Goal: Task Accomplishment & Management: Use online tool/utility

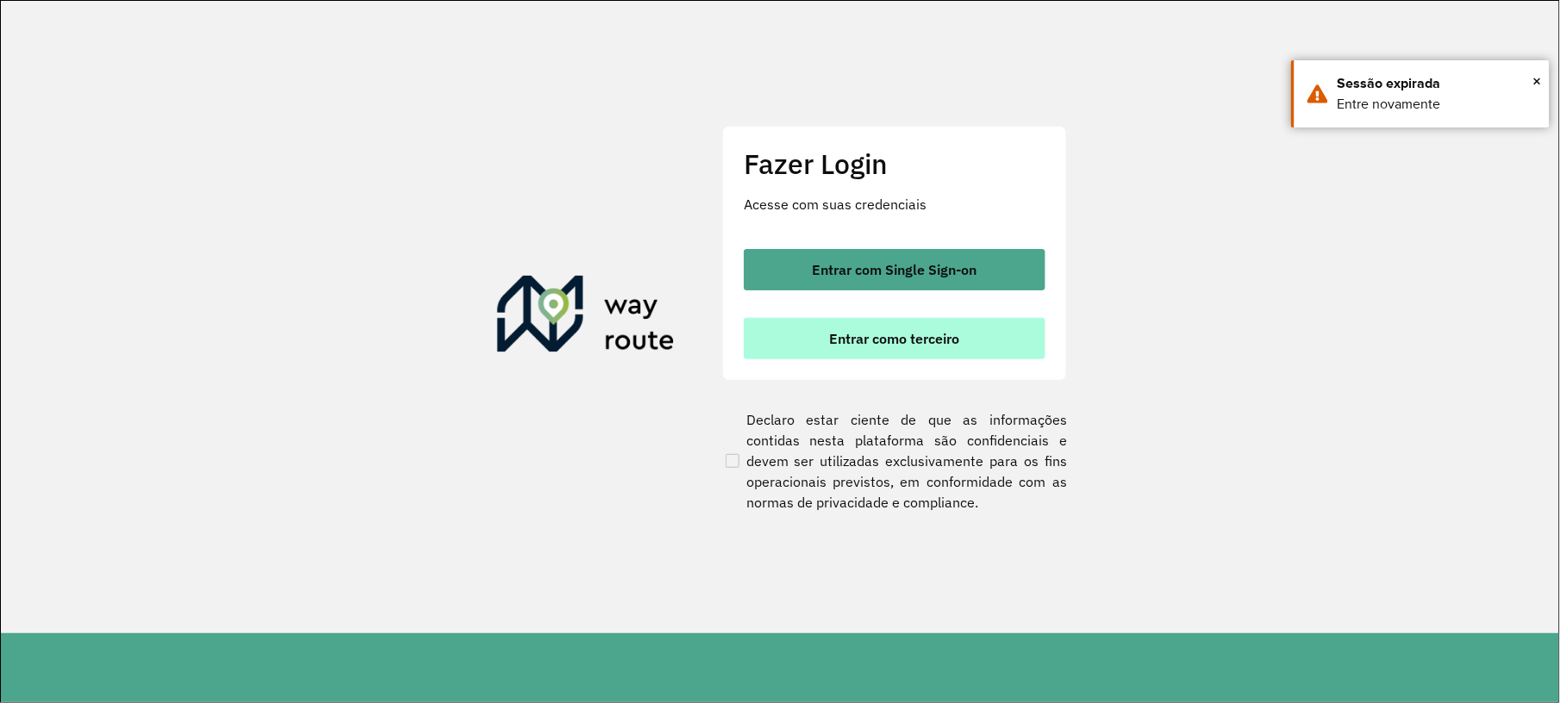
click at [958, 342] on span "Entrar como terceiro" at bounding box center [895, 339] width 130 height 14
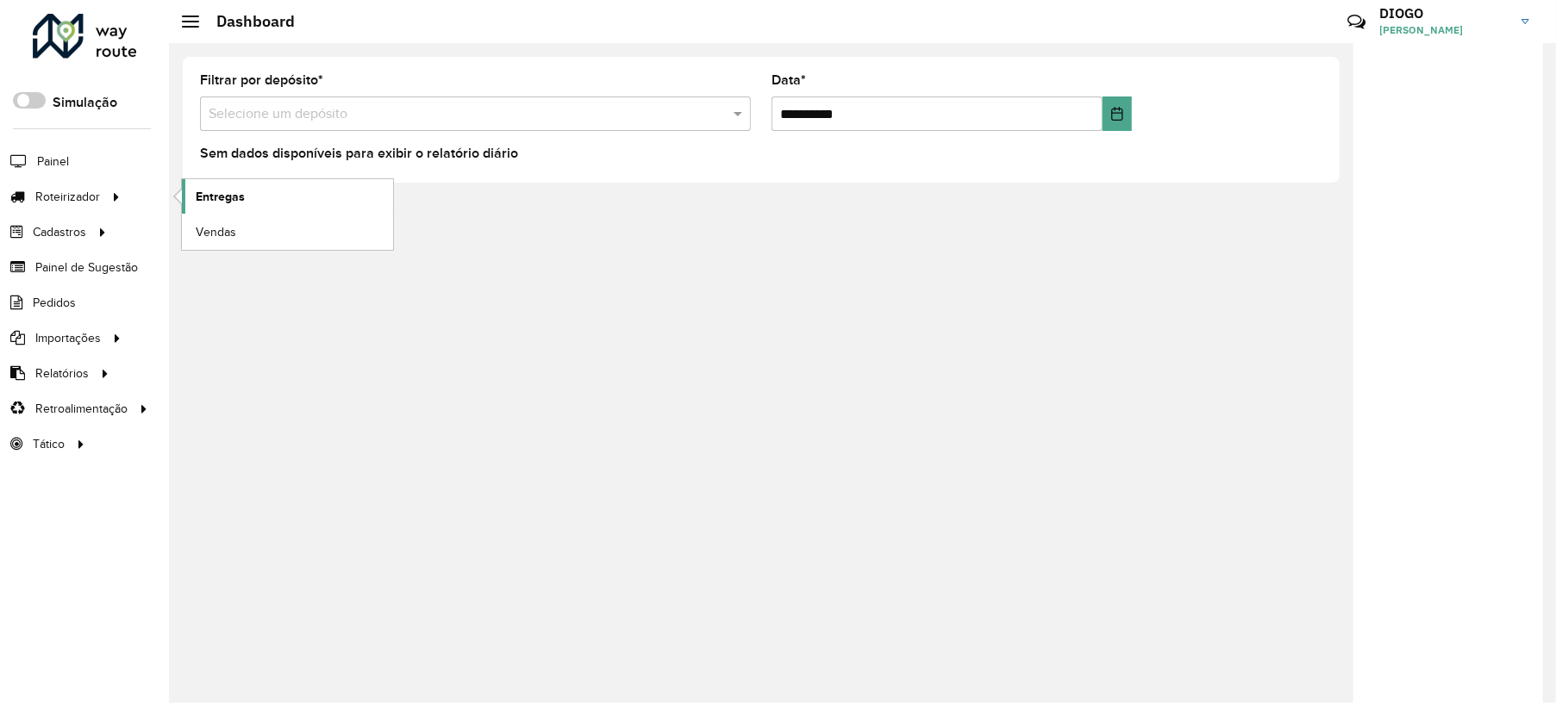
click at [211, 202] on span "Entregas" at bounding box center [220, 197] width 49 height 18
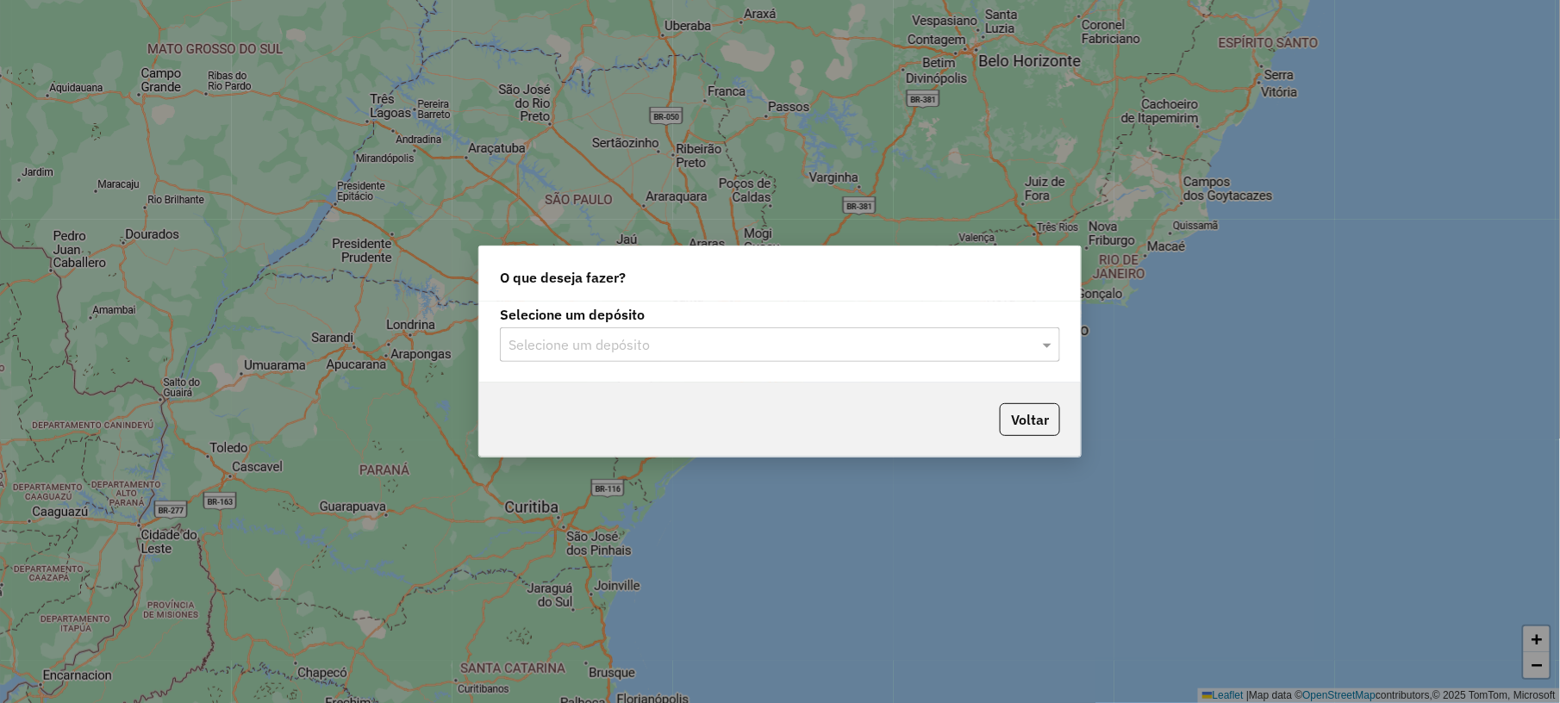
click at [722, 352] on input "text" at bounding box center [763, 345] width 509 height 21
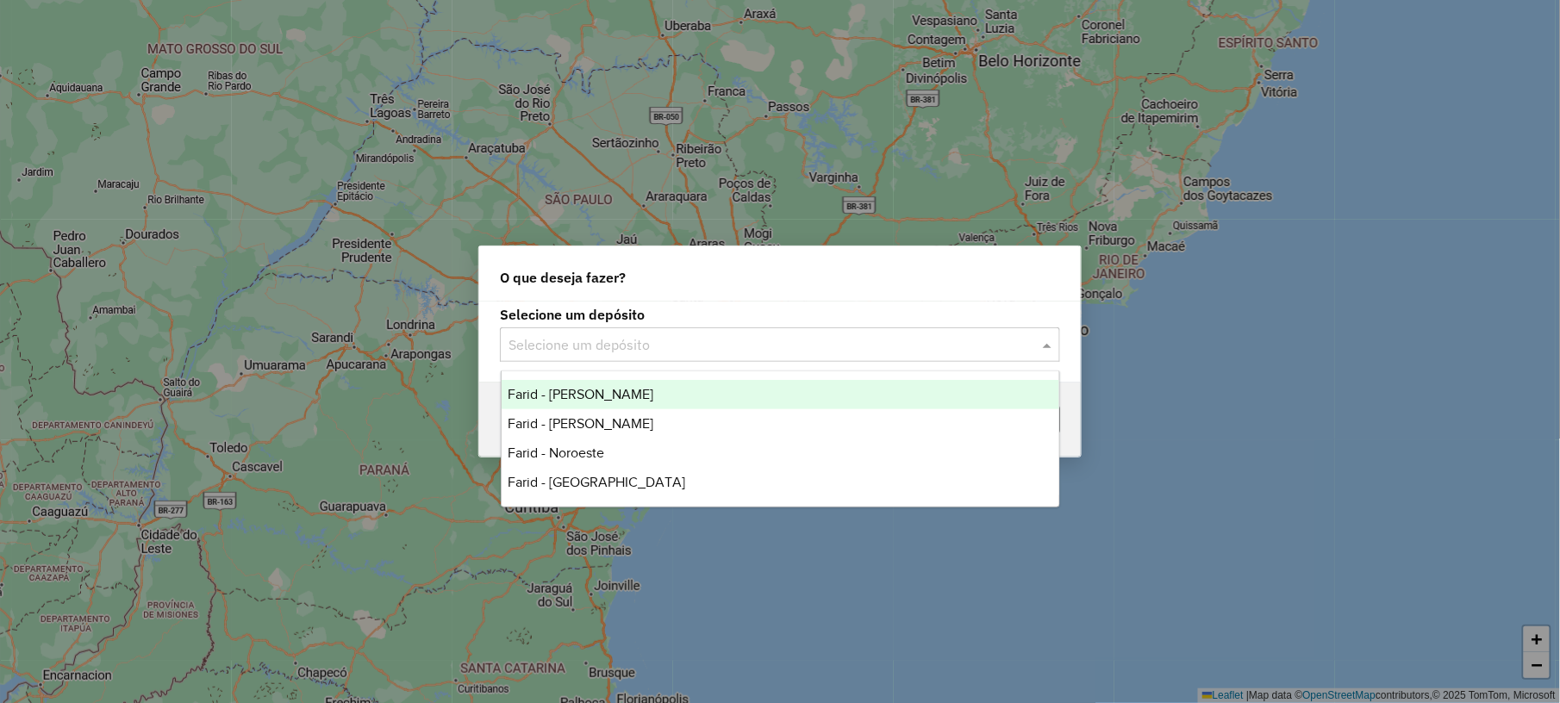
click at [650, 396] on span "Farid - [PERSON_NAME]" at bounding box center [582, 394] width 146 height 15
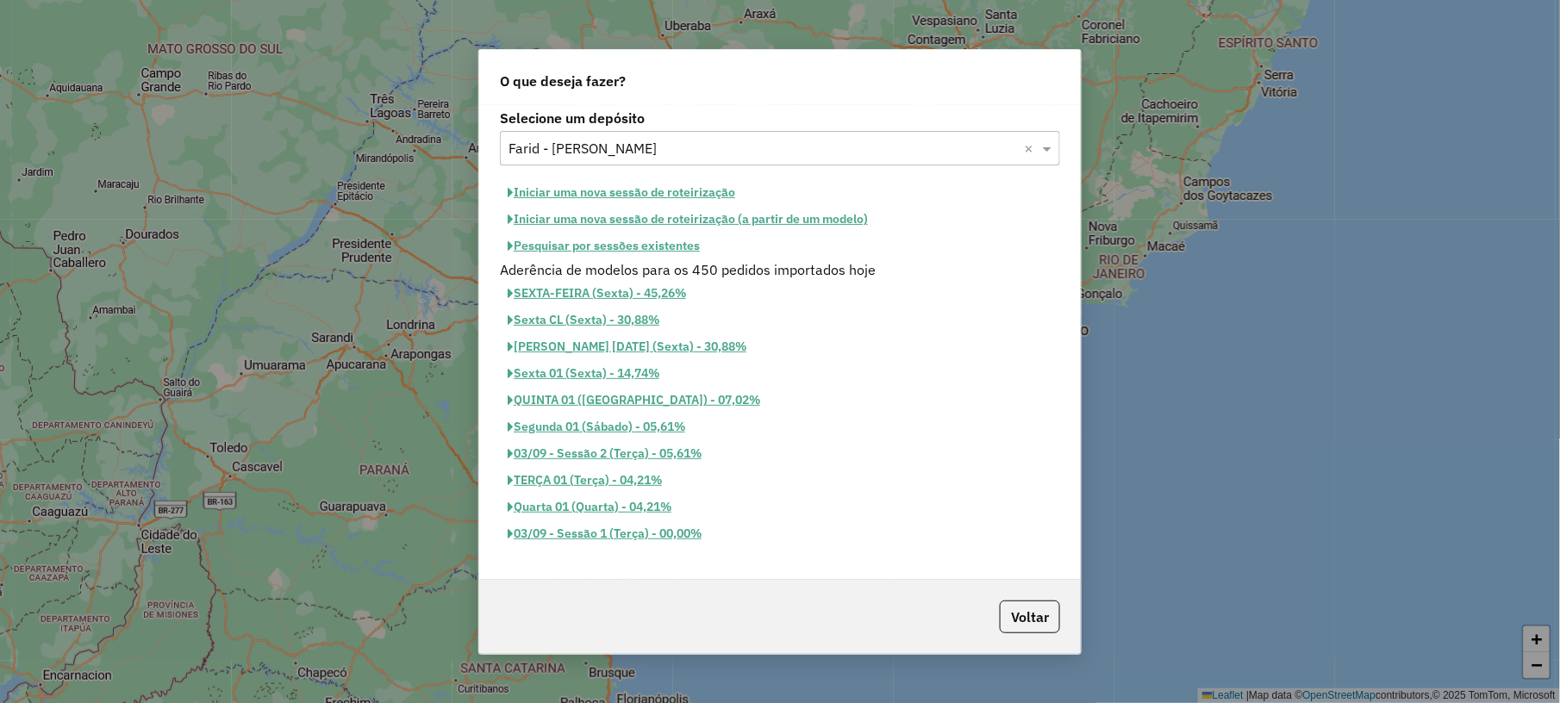
click at [638, 234] on button "Pesquisar por sessões existentes" at bounding box center [604, 246] width 208 height 27
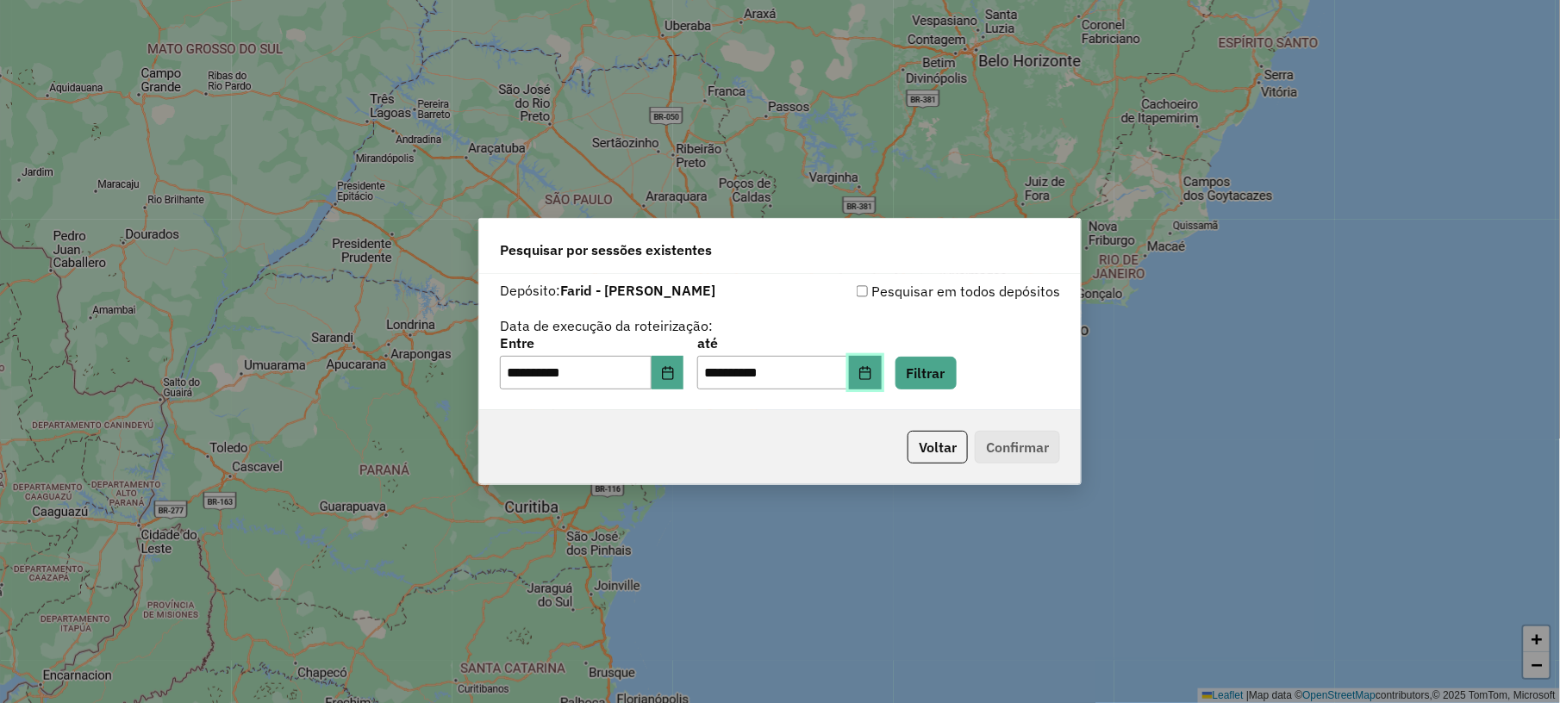
click at [871, 374] on icon "Choose Date" at bounding box center [864, 373] width 11 height 14
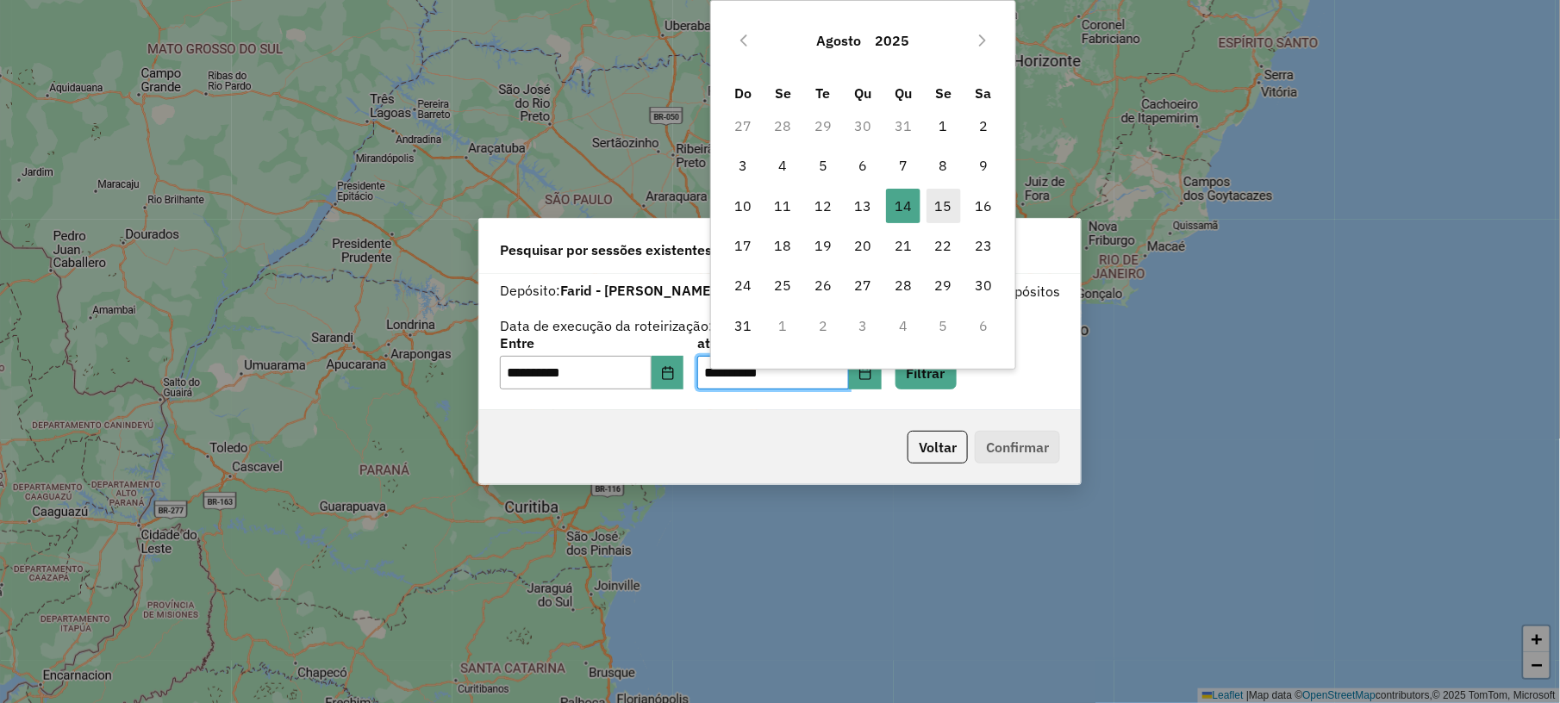
click at [949, 191] on span "15" at bounding box center [944, 206] width 34 height 34
type input "**********"
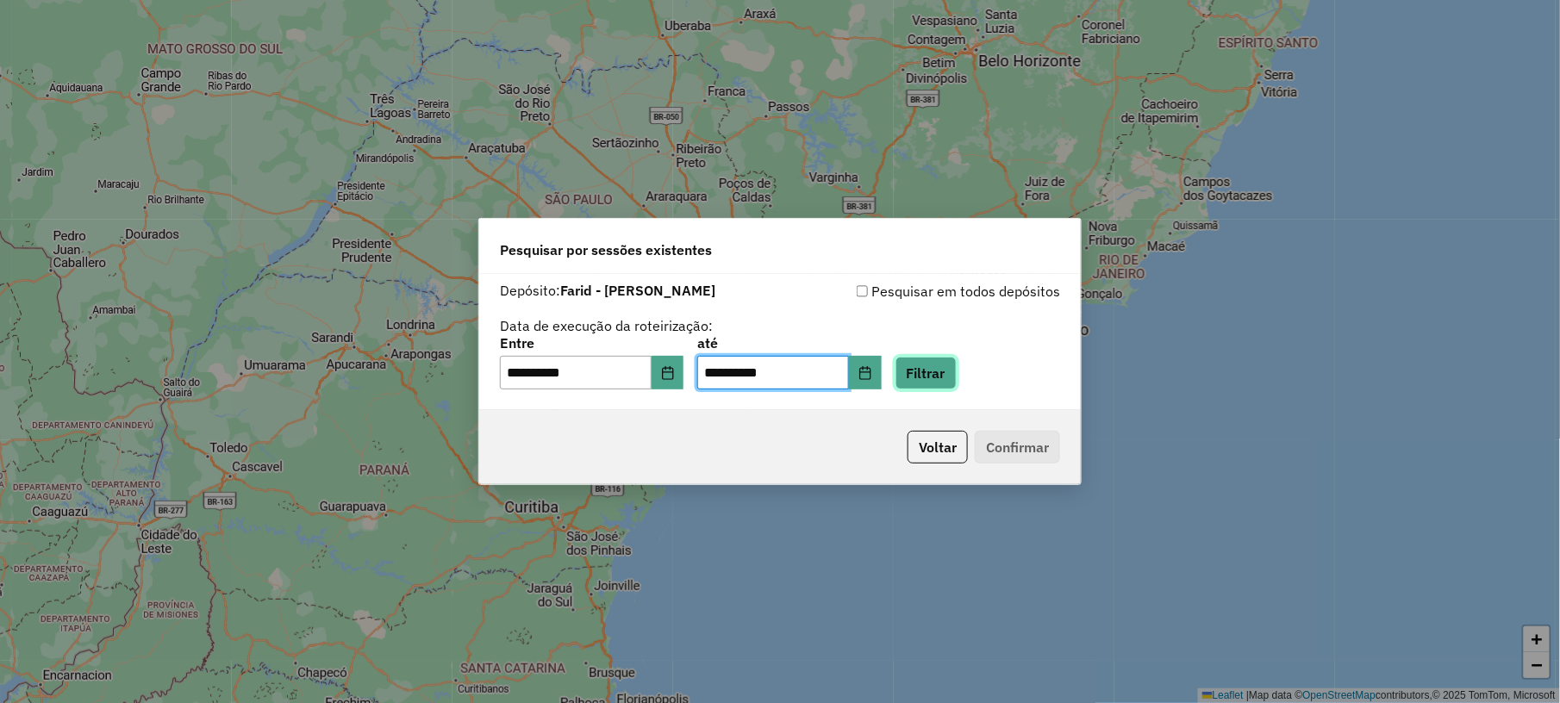
click at [946, 384] on button "Filtrar" at bounding box center [926, 373] width 61 height 33
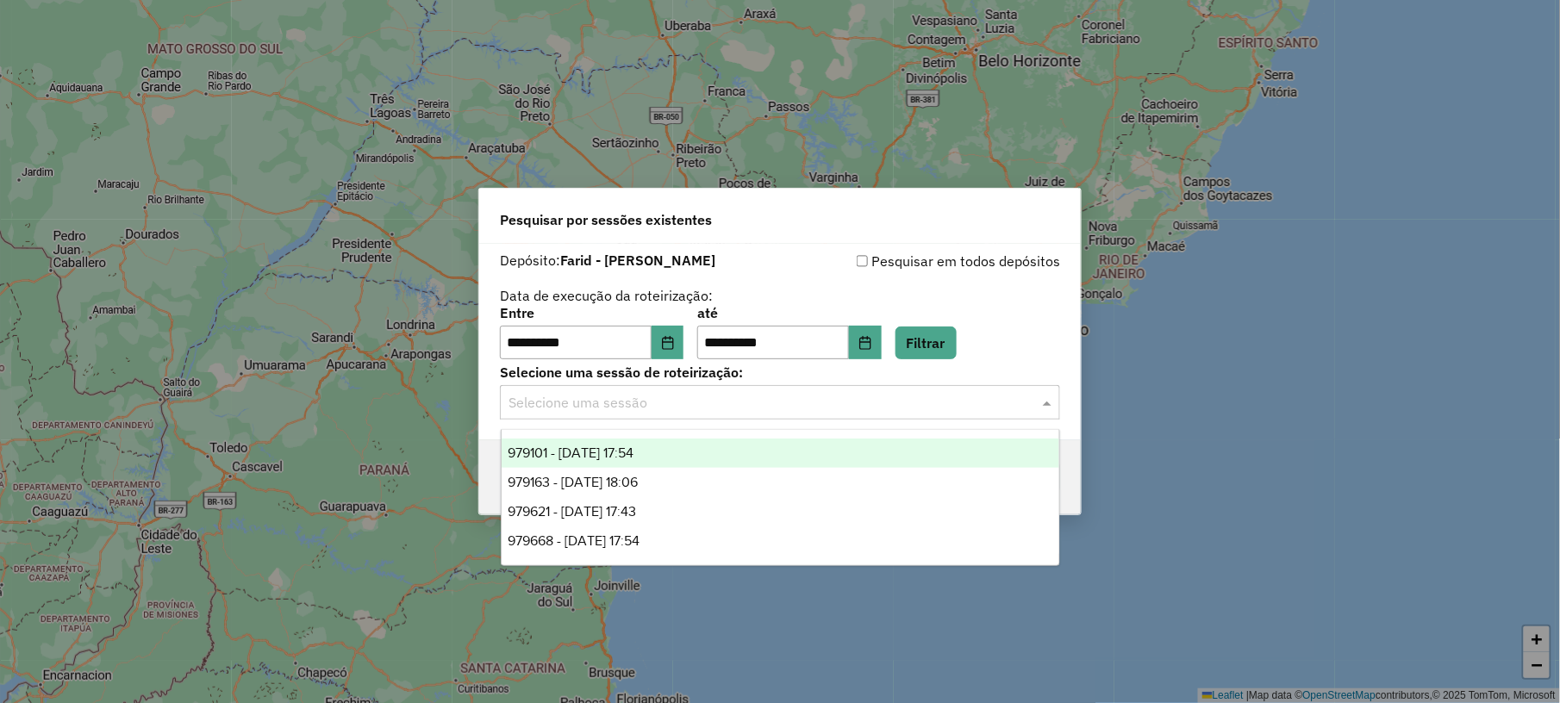
click at [741, 402] on input "text" at bounding box center [763, 403] width 509 height 21
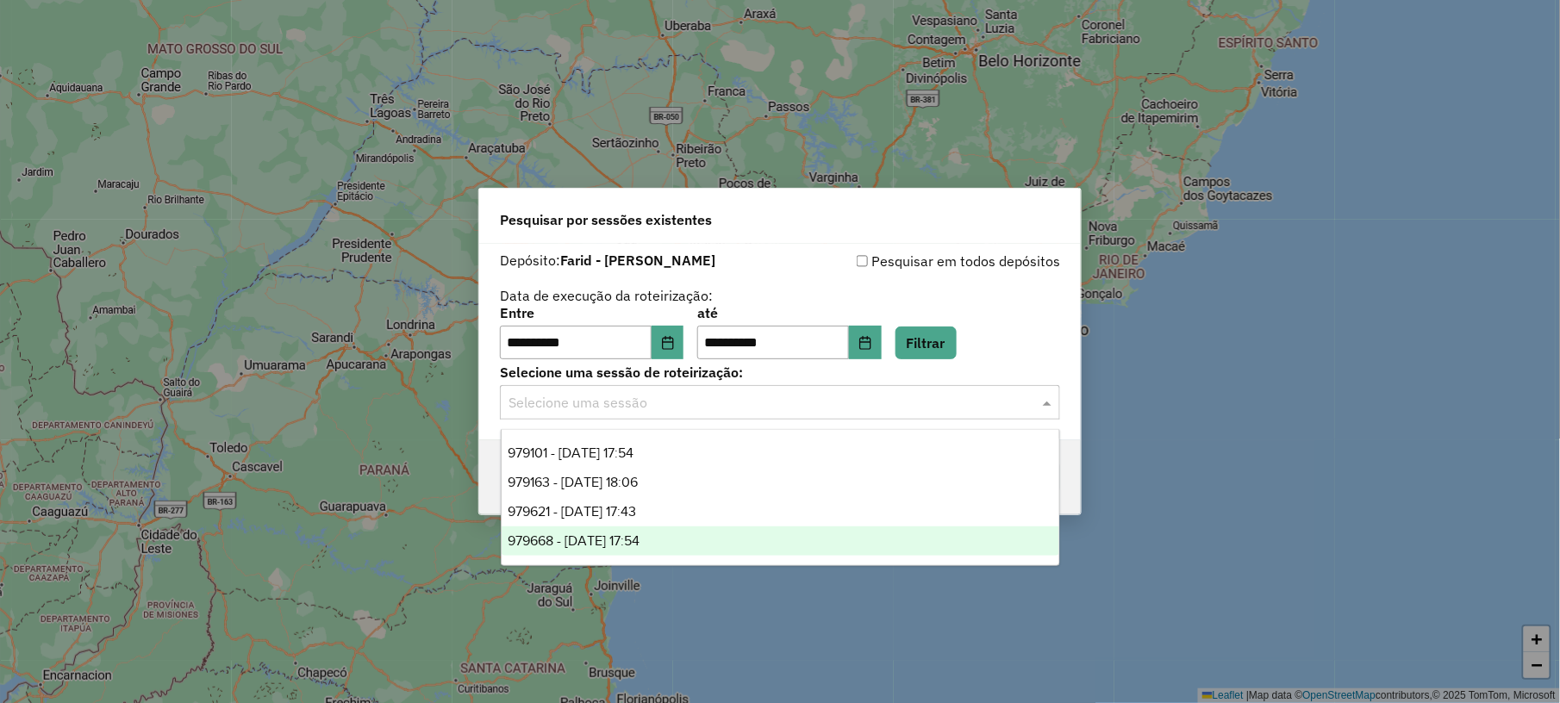
click at [640, 542] on span "979668 - 15/08/2025 17:54" at bounding box center [575, 541] width 132 height 15
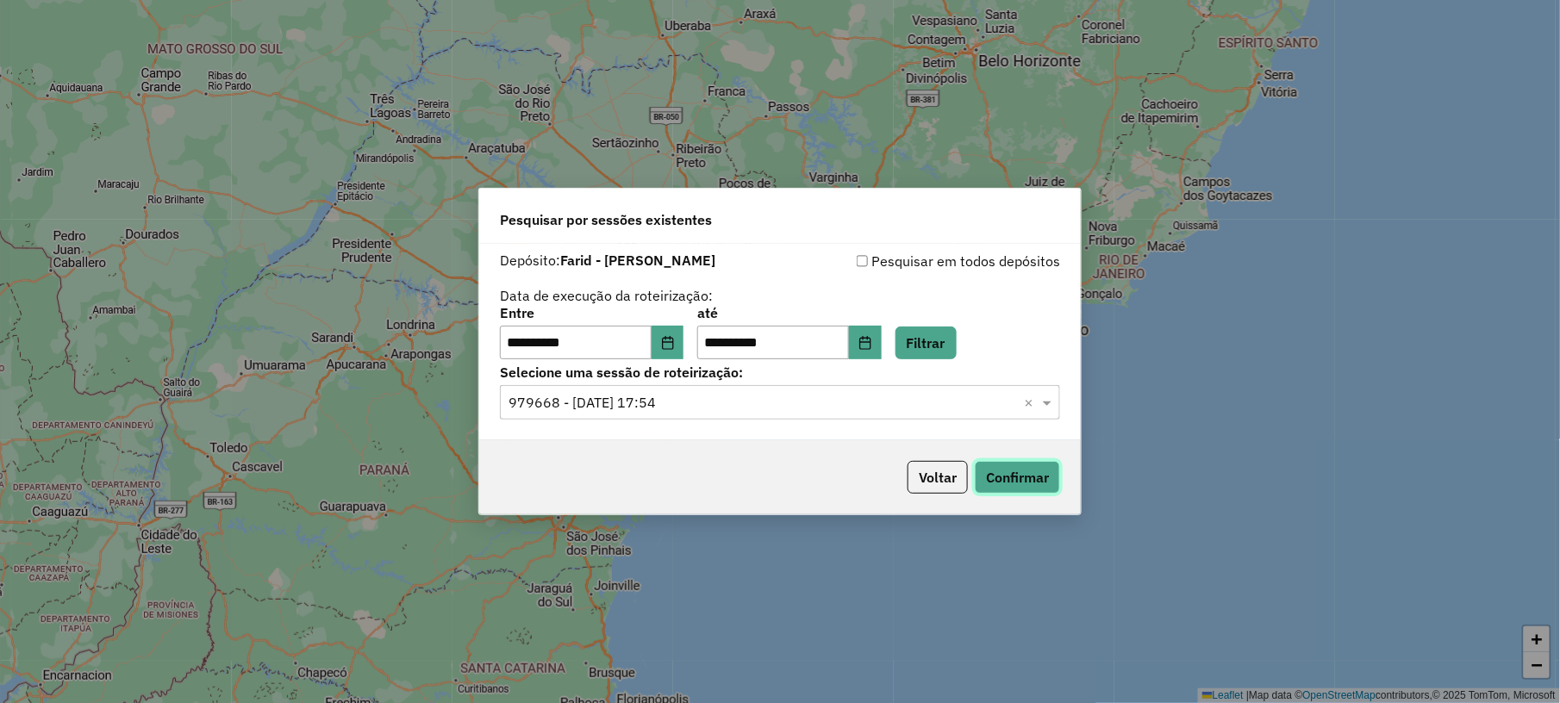
click at [1014, 467] on button "Confirmar" at bounding box center [1017, 477] width 85 height 33
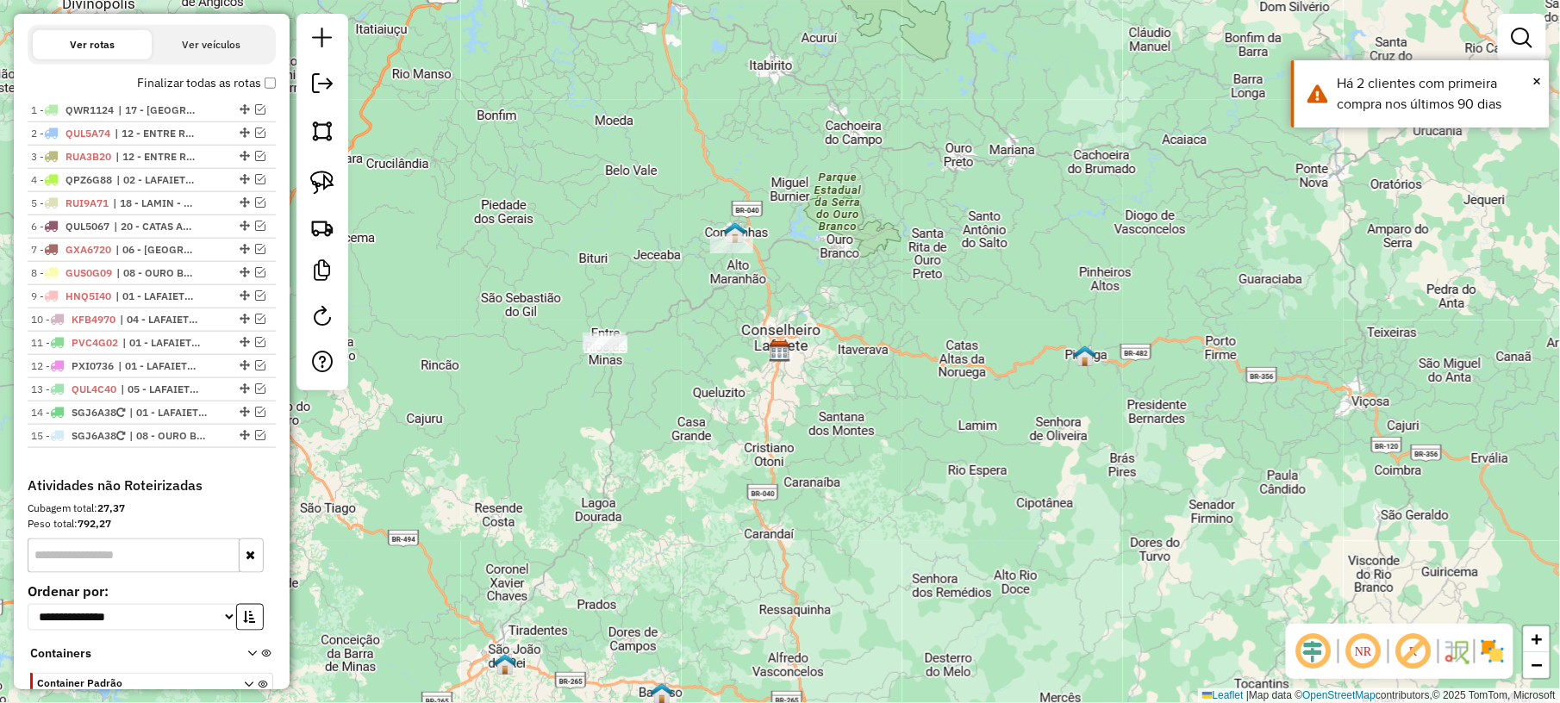
scroll to position [574, 0]
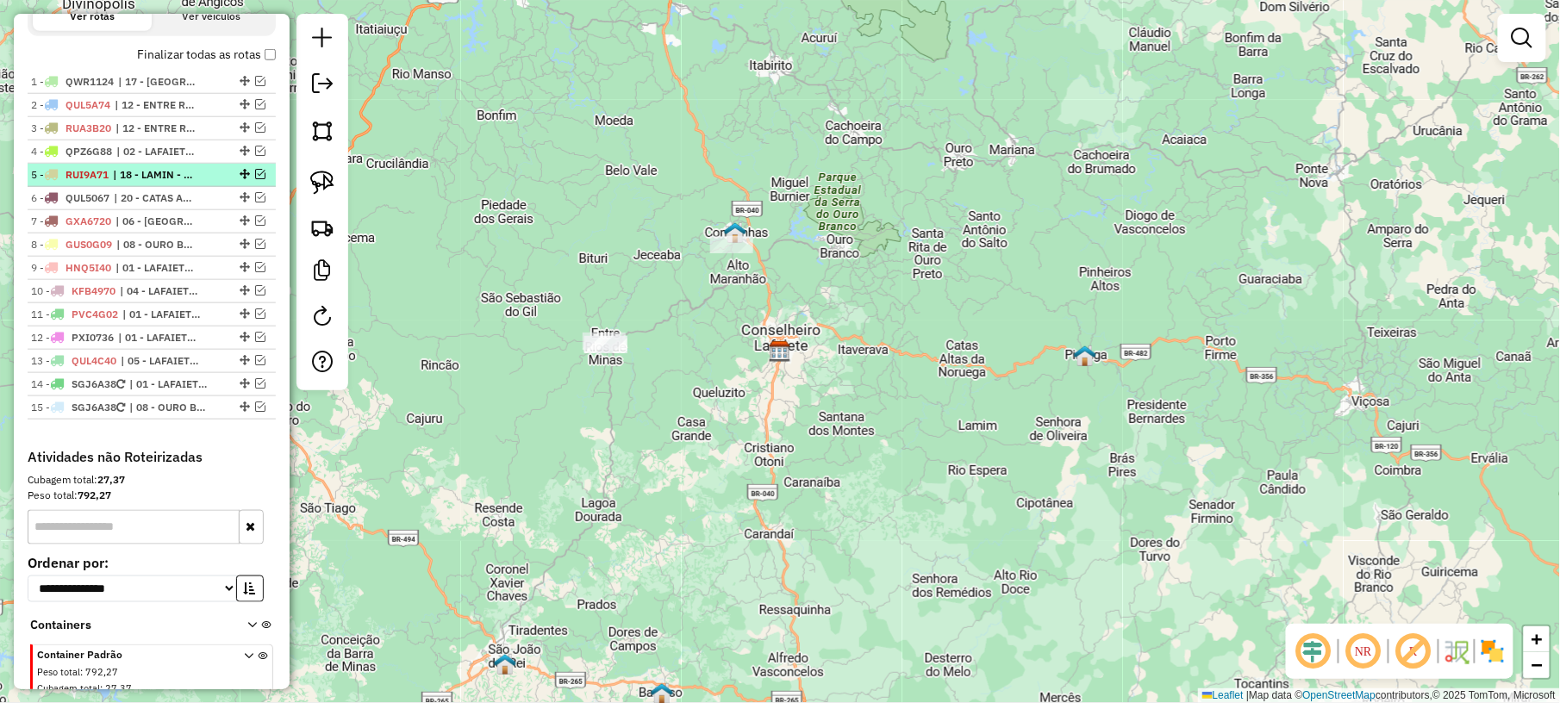
click at [173, 183] on span "| 18 - LAMIN - RIO ESPERA" at bounding box center [152, 175] width 79 height 16
select select "**********"
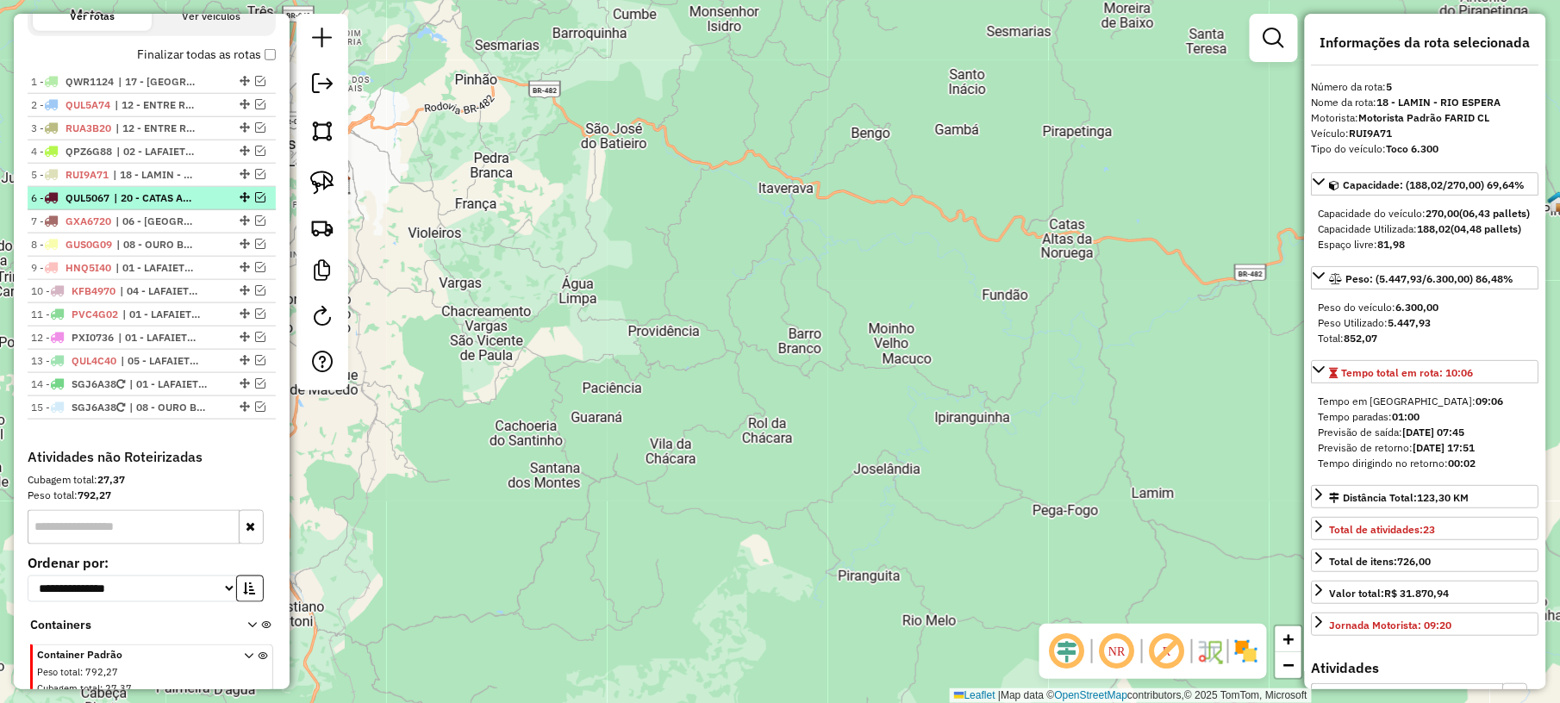
click at [164, 206] on span "| 20 - CATAS ALTAS" at bounding box center [153, 198] width 79 height 16
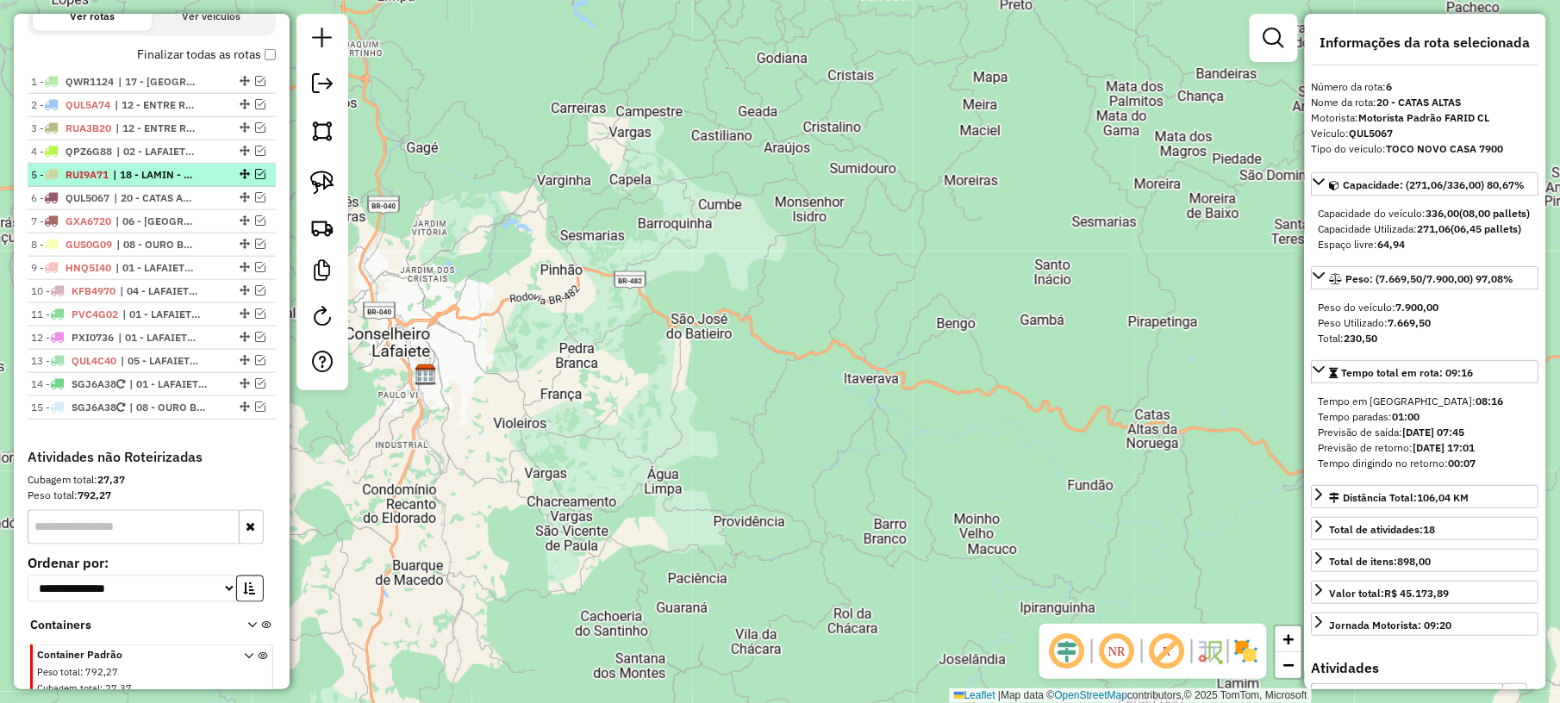
click at [159, 183] on span "| 18 - LAMIN - RIO ESPERA" at bounding box center [152, 175] width 79 height 16
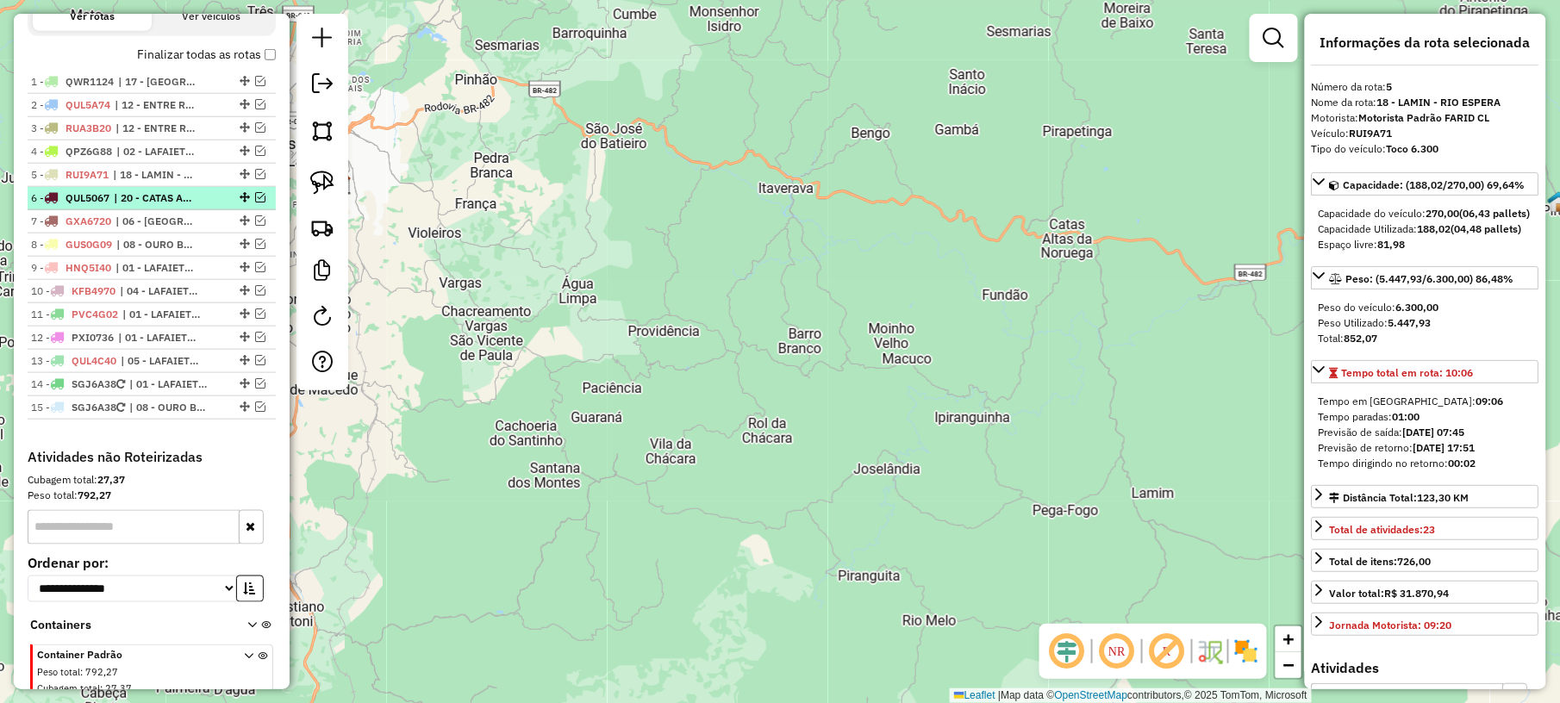
click at [173, 206] on span "| 20 - CATAS ALTAS" at bounding box center [153, 198] width 79 height 16
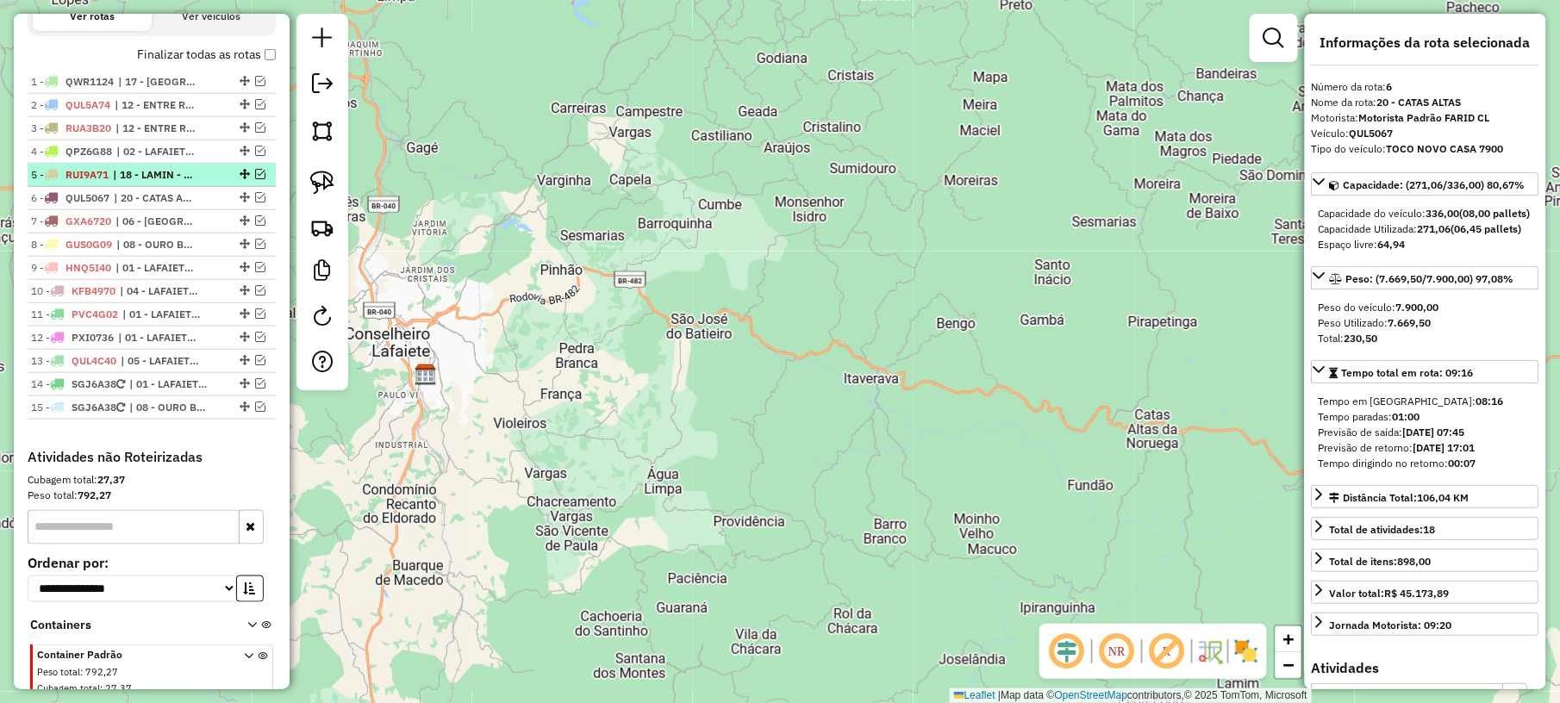
click at [171, 183] on span "| 18 - LAMIN - RIO ESPERA" at bounding box center [152, 175] width 79 height 16
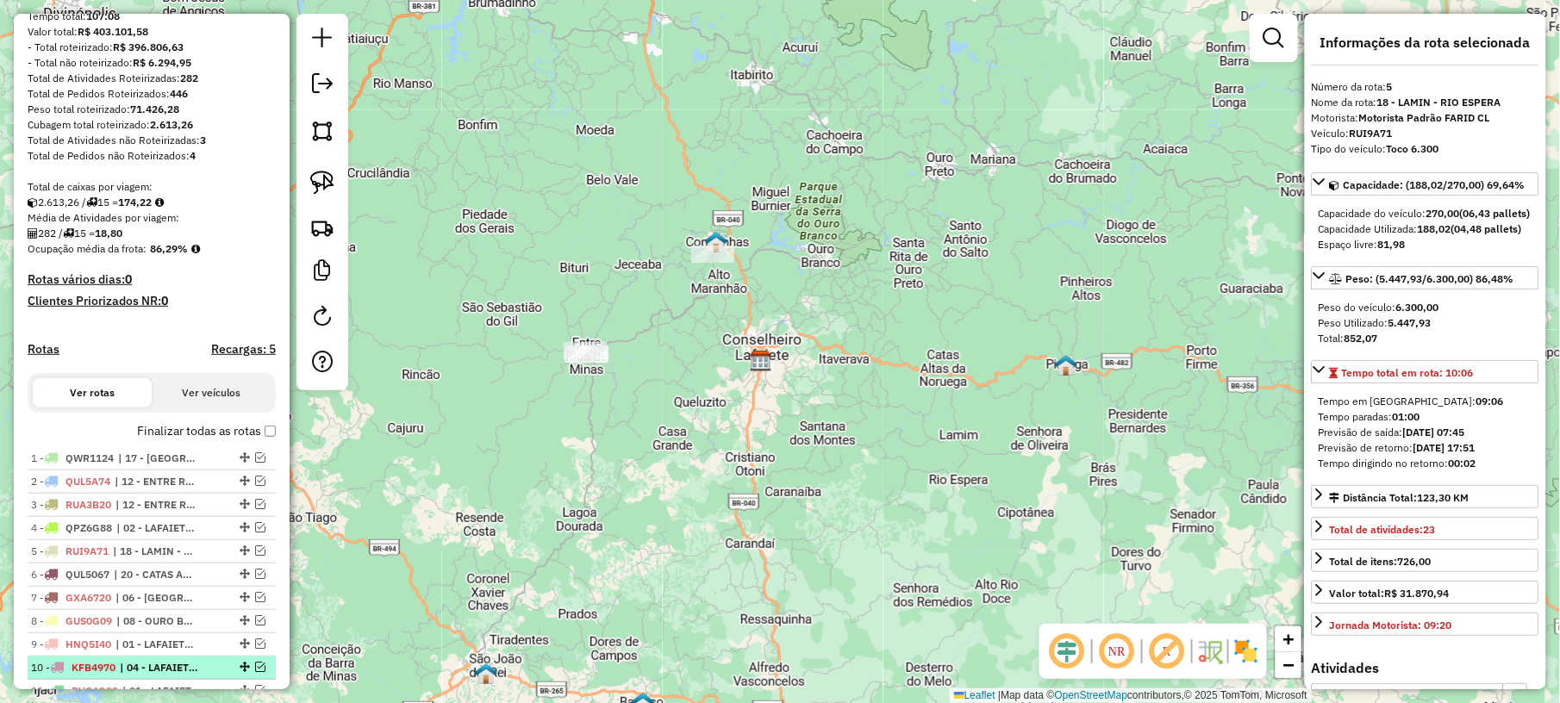
scroll to position [115, 0]
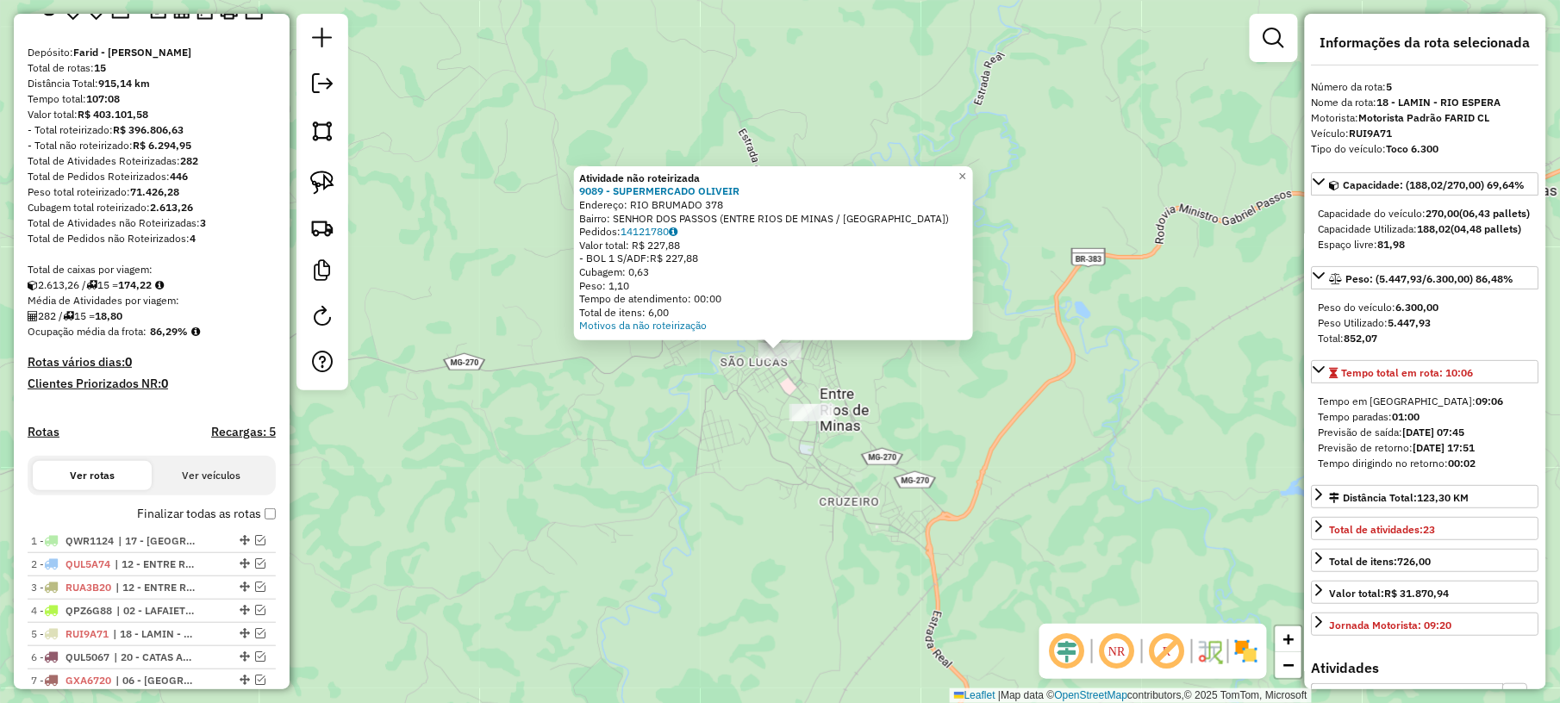
click at [818, 496] on div "Atividade não roteirizada 9089 - SUPERMERCADO OLIVEIR Endereço: RIO BRUMADO 378…" at bounding box center [780, 351] width 1560 height 703
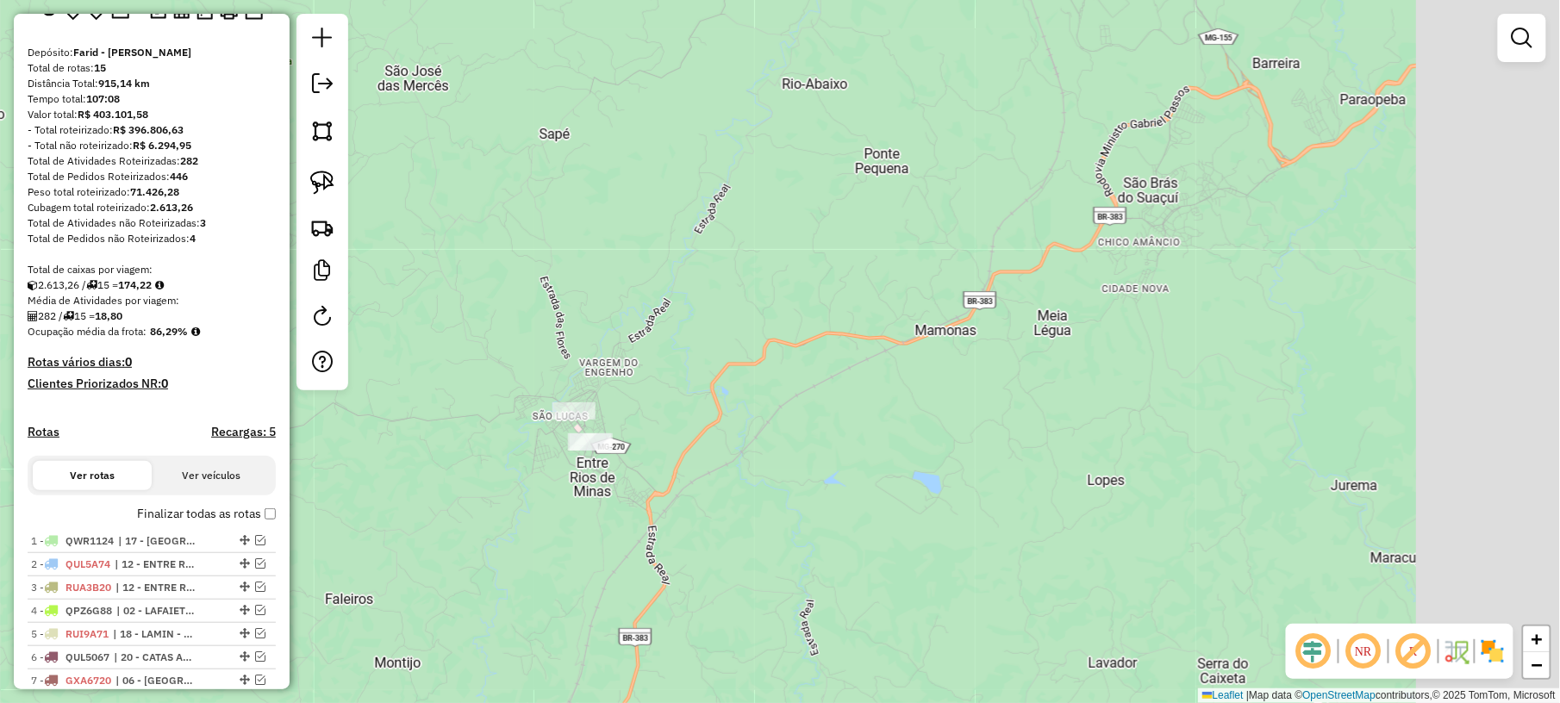
drag, startPoint x: 1225, startPoint y: 452, endPoint x: 926, endPoint y: 441, distance: 299.3
click at [926, 441] on div "Janela de atendimento Grade de atendimento Capacidade Transportadoras Veículos …" at bounding box center [780, 351] width 1560 height 703
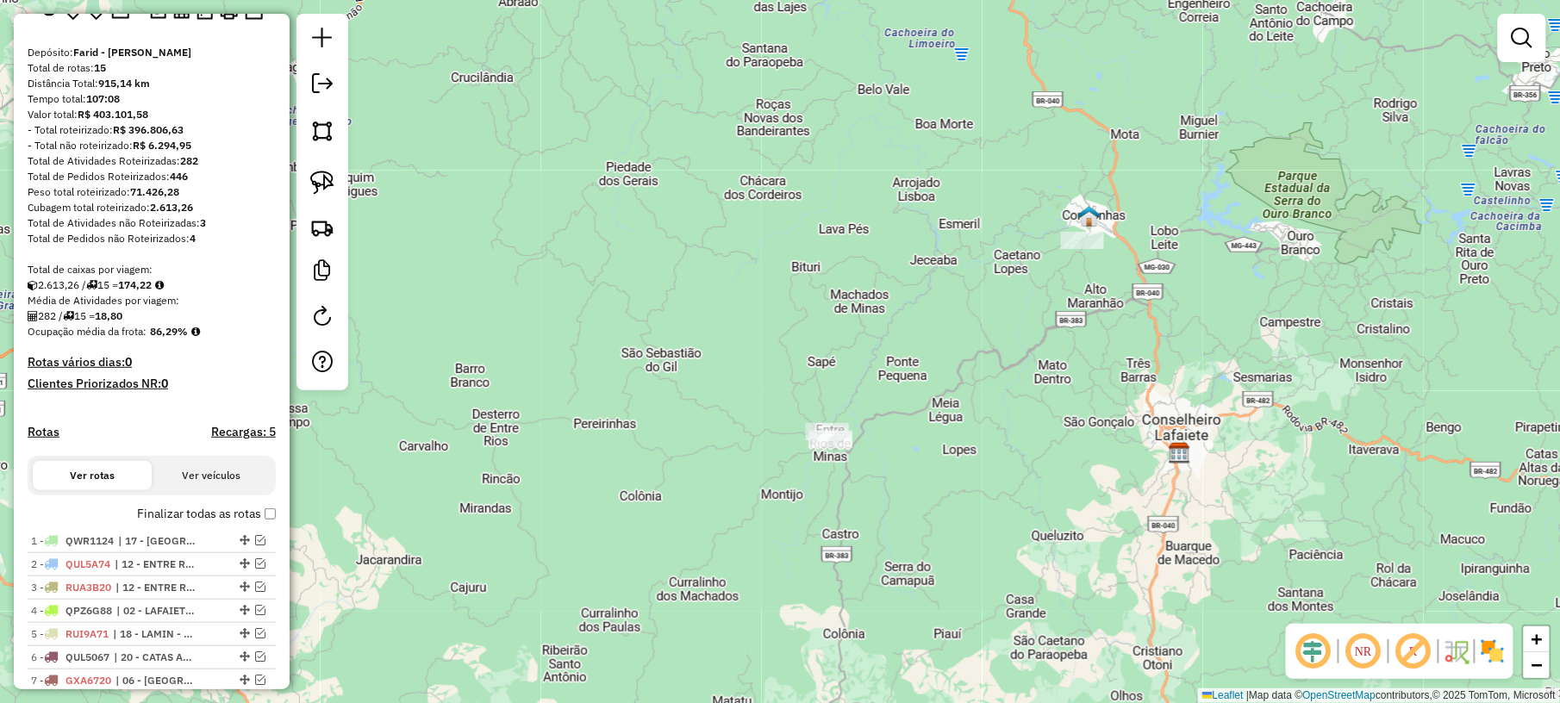
click at [1077, 249] on div at bounding box center [1082, 240] width 43 height 17
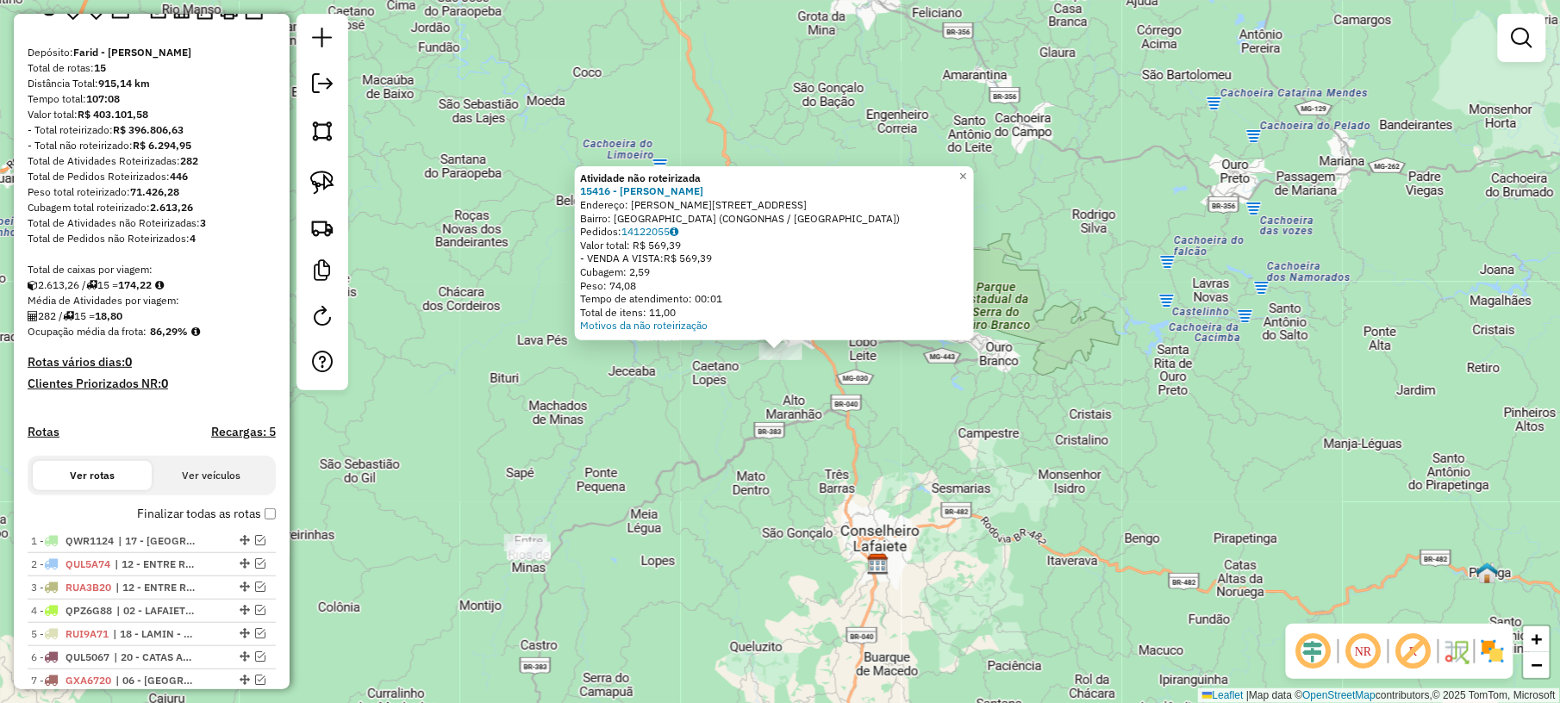
click at [773, 388] on div "Atividade não roteirizada 15416 - MARIA GORETE Endereço: NOEME FERREIRA LOBO 17…" at bounding box center [780, 351] width 1560 height 703
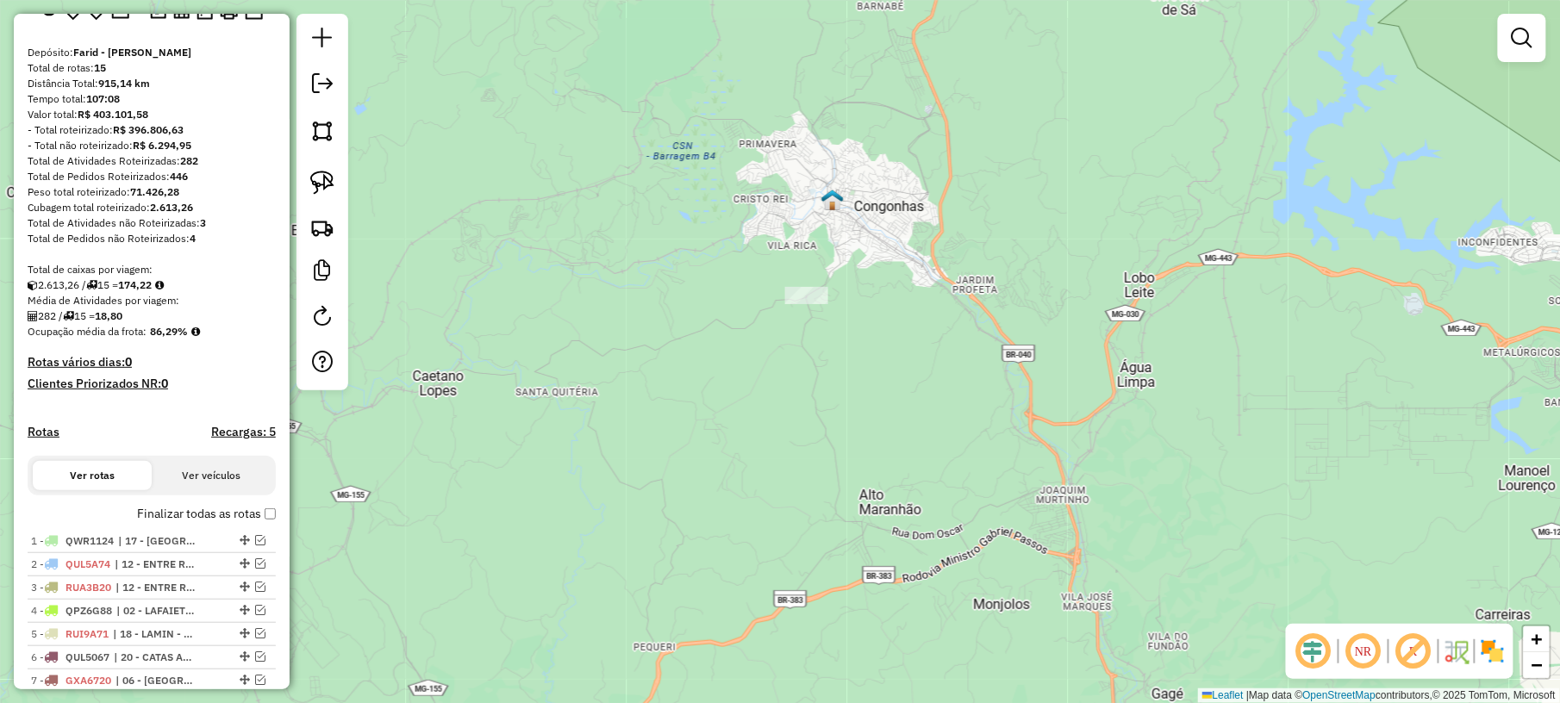
click at [804, 304] on div at bounding box center [806, 295] width 43 height 17
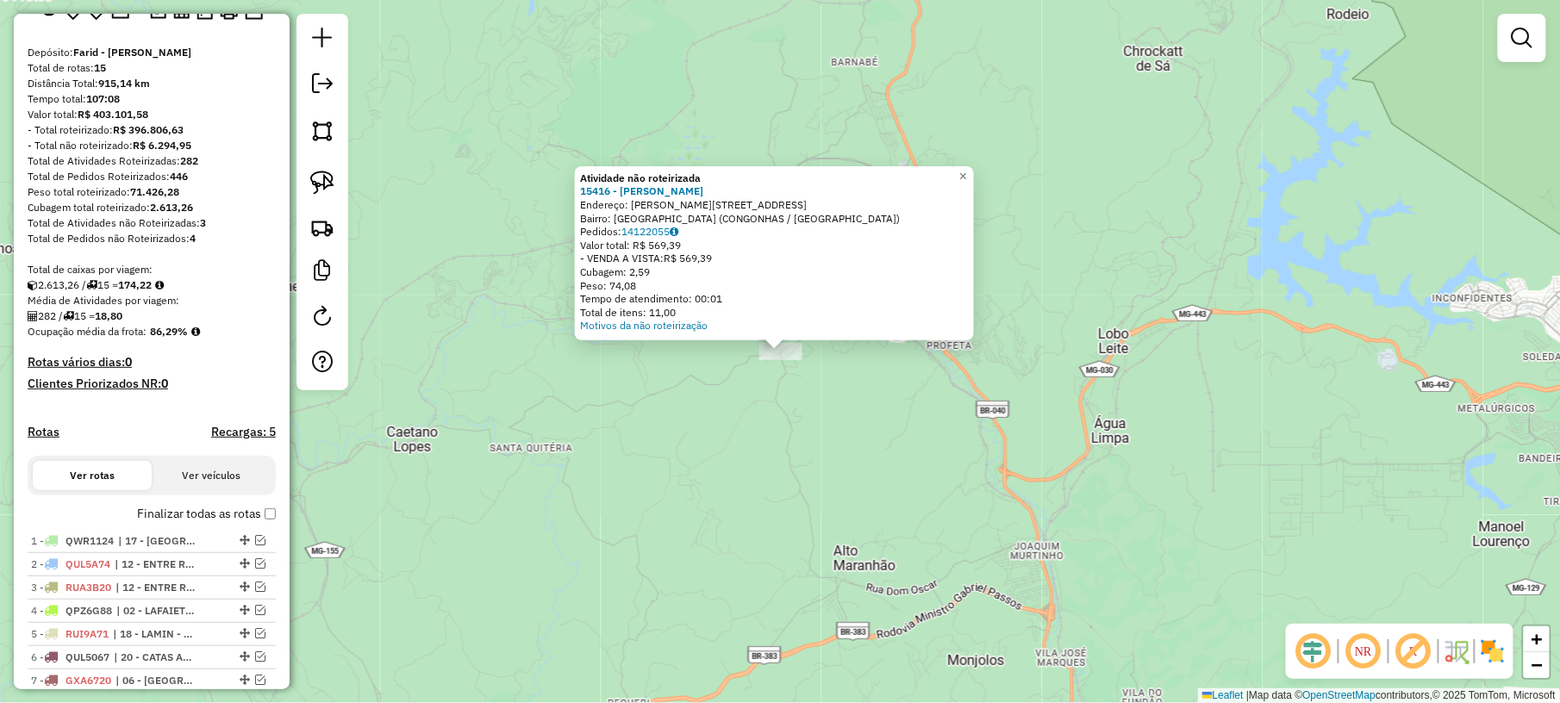
click at [677, 543] on div "Atividade não roteirizada 15416 - MARIA GORETE Endereço: NOEME FERREIRA LOBO 17…" at bounding box center [780, 351] width 1560 height 703
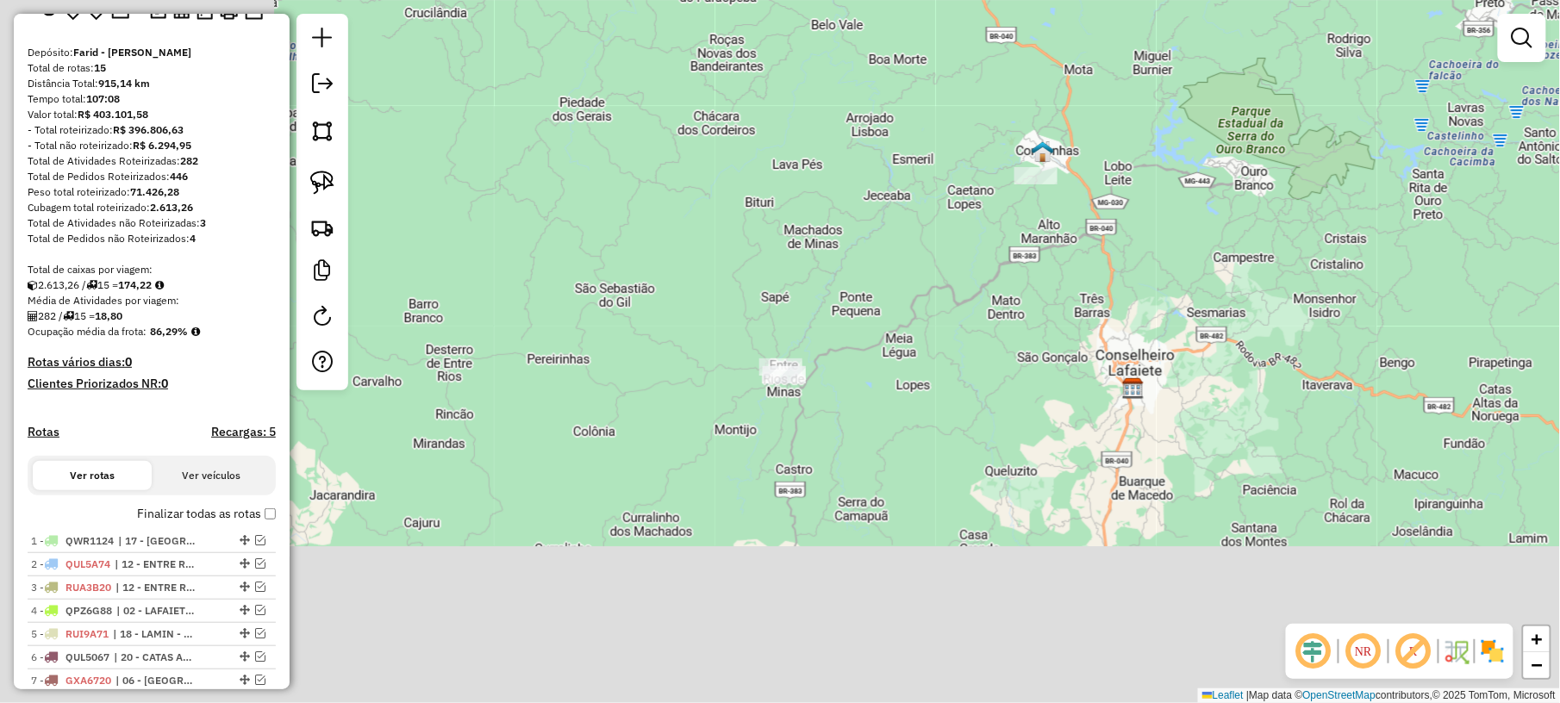
drag, startPoint x: 634, startPoint y: 594, endPoint x: 988, endPoint y: 245, distance: 496.7
click at [988, 245] on div "Janela de atendimento Grade de atendimento Capacidade Transportadoras Veículos …" at bounding box center [780, 351] width 1560 height 703
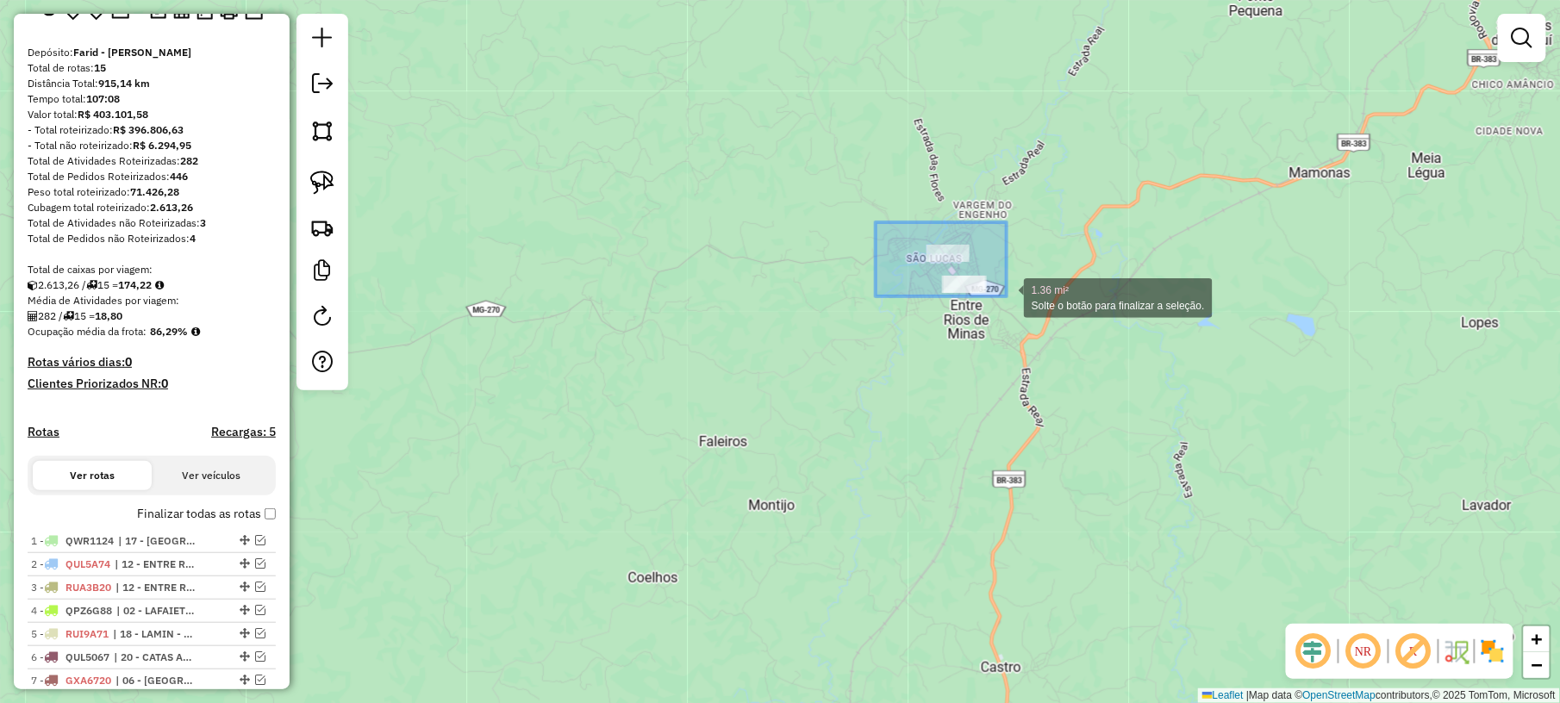
drag, startPoint x: 876, startPoint y: 222, endPoint x: 1066, endPoint y: 332, distance: 219.7
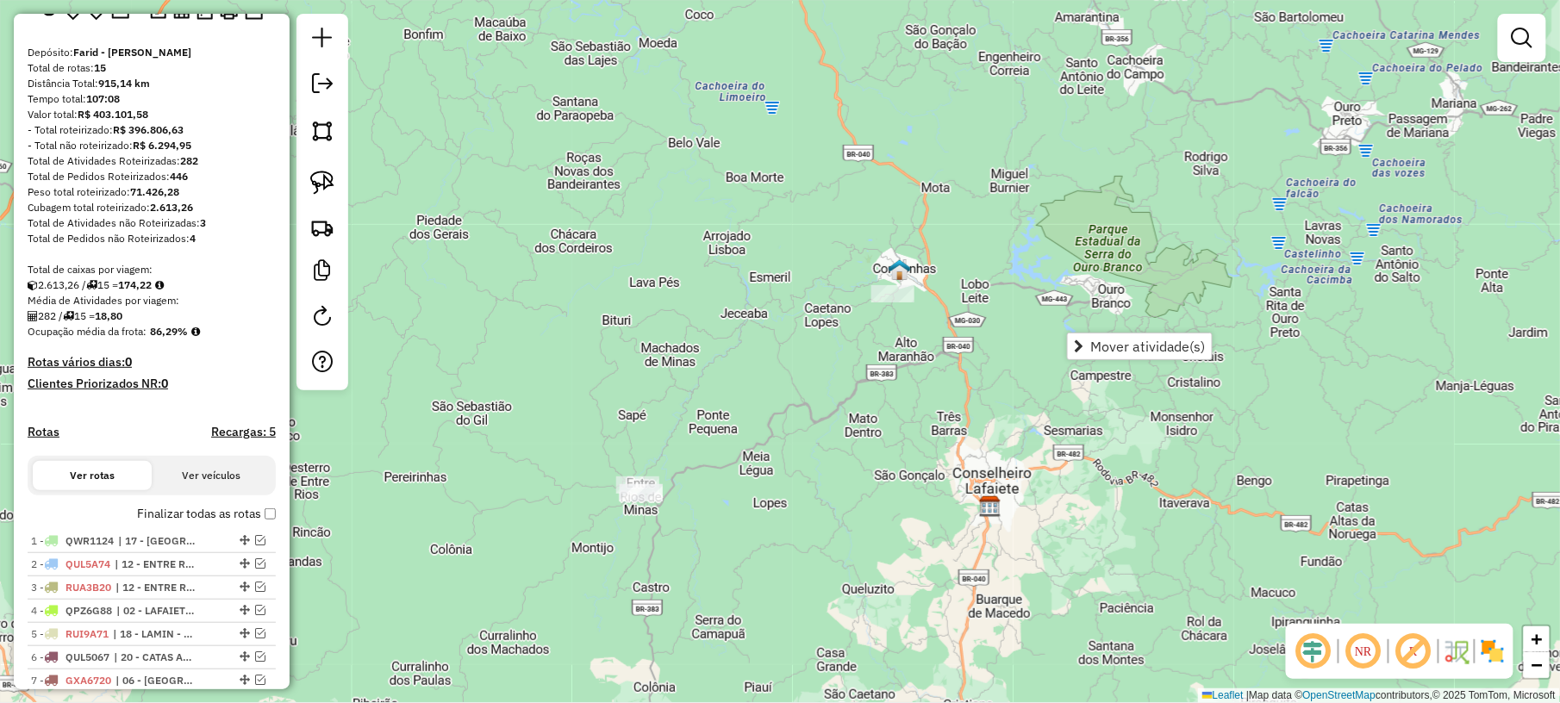
click at [548, 595] on div "Janela de atendimento Grade de atendimento Capacidade Transportadoras Veículos …" at bounding box center [780, 351] width 1560 height 703
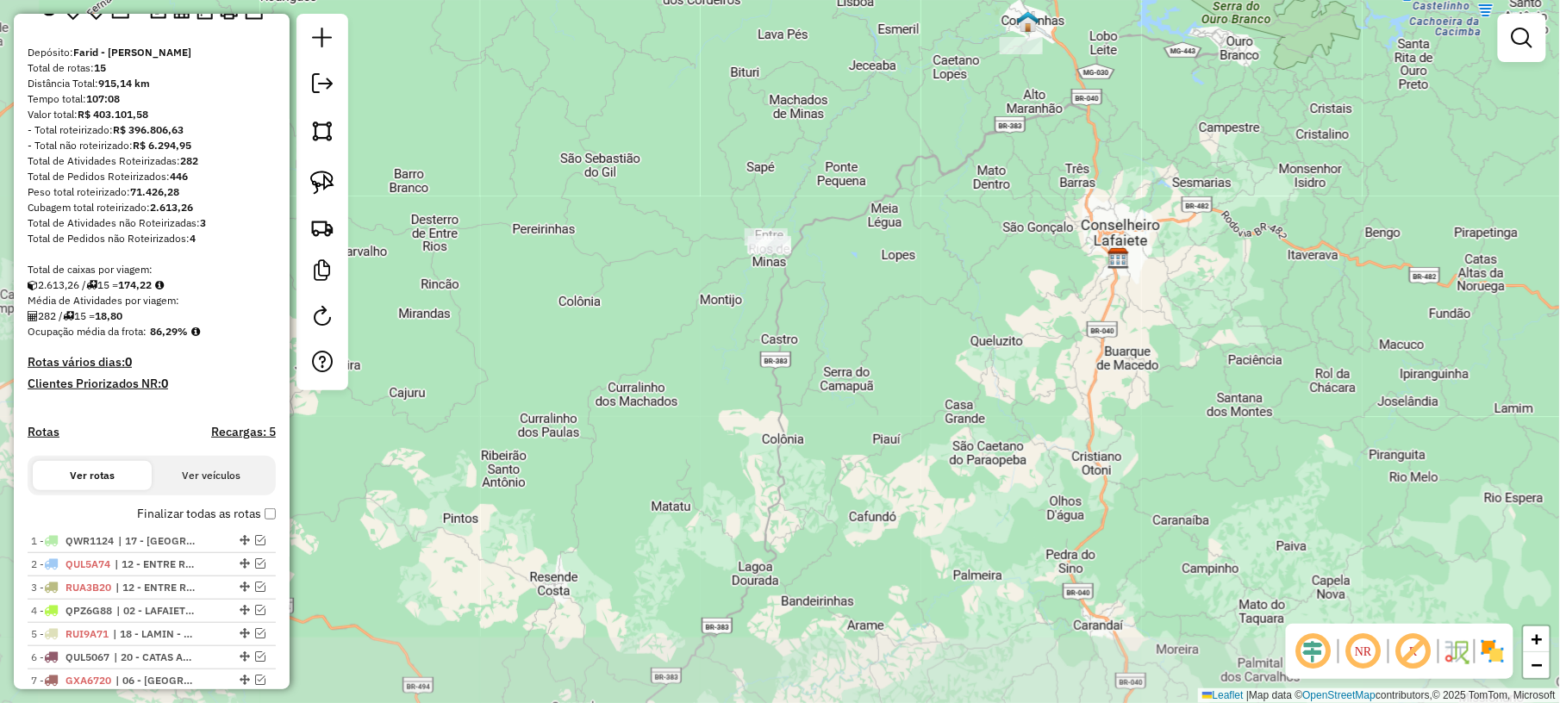
drag, startPoint x: 448, startPoint y: 573, endPoint x: 577, endPoint y: 325, distance: 279.5
click at [577, 325] on div "Janela de atendimento Grade de atendimento Capacidade Transportadoras Veículos …" at bounding box center [780, 351] width 1560 height 703
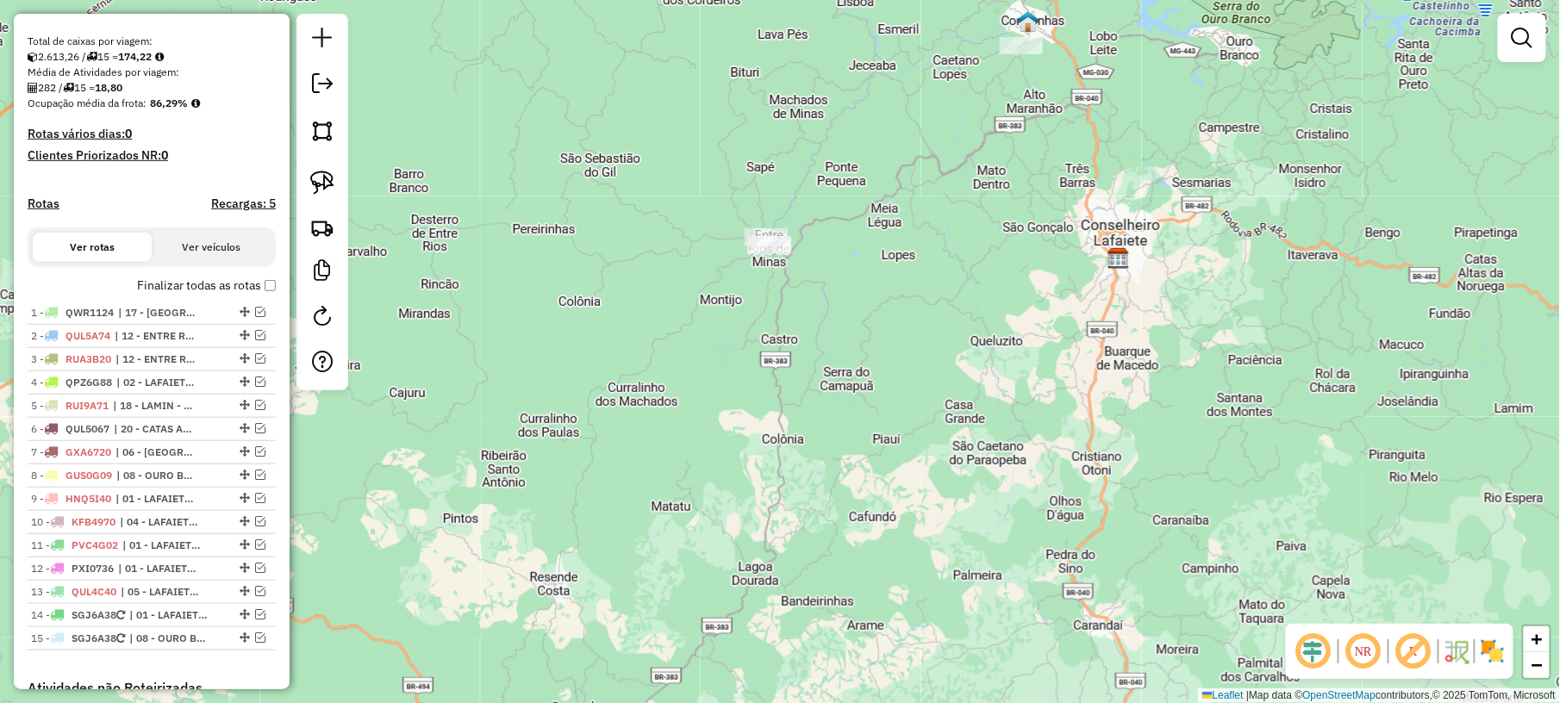
scroll to position [345, 0]
click at [160, 346] on li "2 - QUL5A74 | 12 - ENTRE RIOS/DESTERRO, 13 - SÃO BRÁS DO SUAÇUÍ" at bounding box center [152, 334] width 248 height 23
select select "**********"
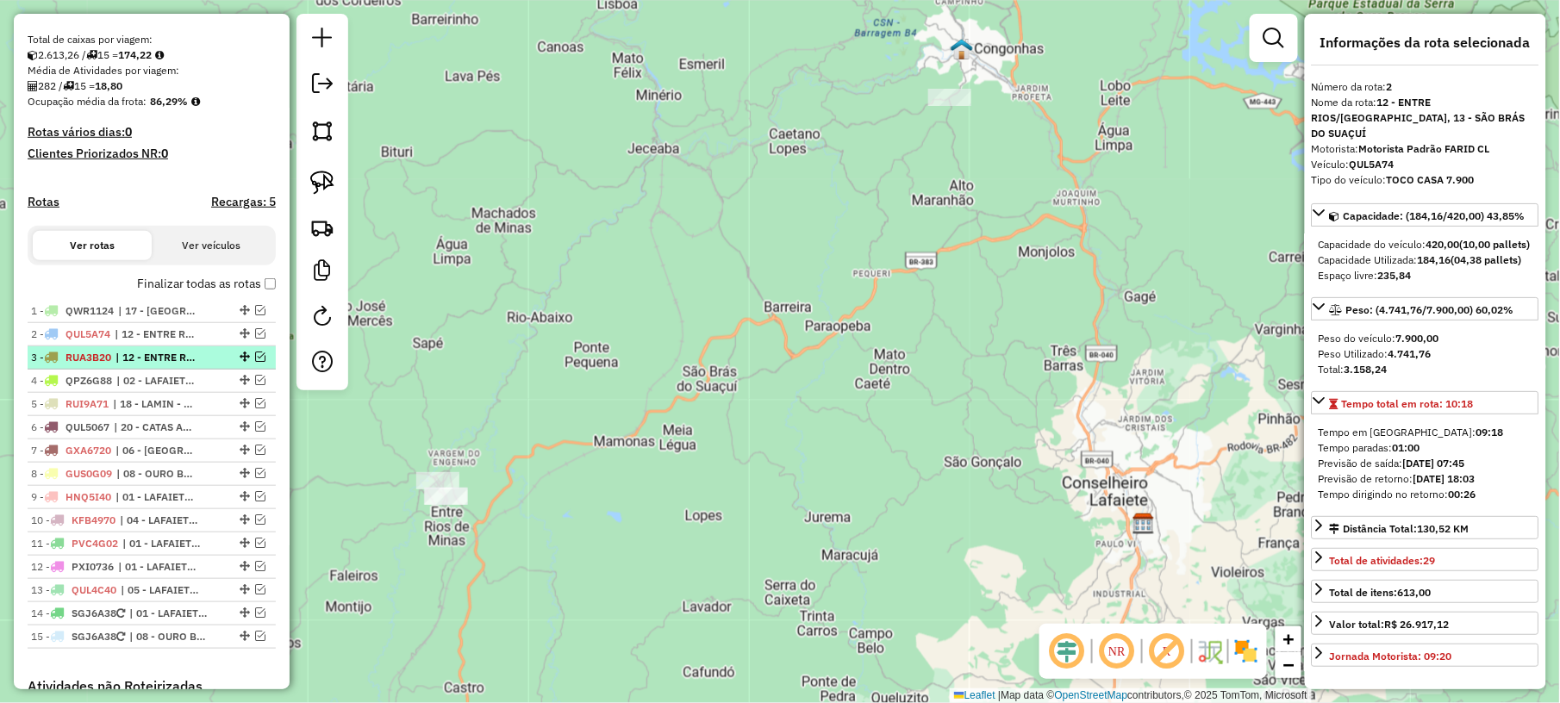
click at [145, 365] on span "| 12 - ENTRE RIOS/DESTERRO, 13 - SÃO BRÁS DO SUAÇUÍ" at bounding box center [154, 358] width 79 height 16
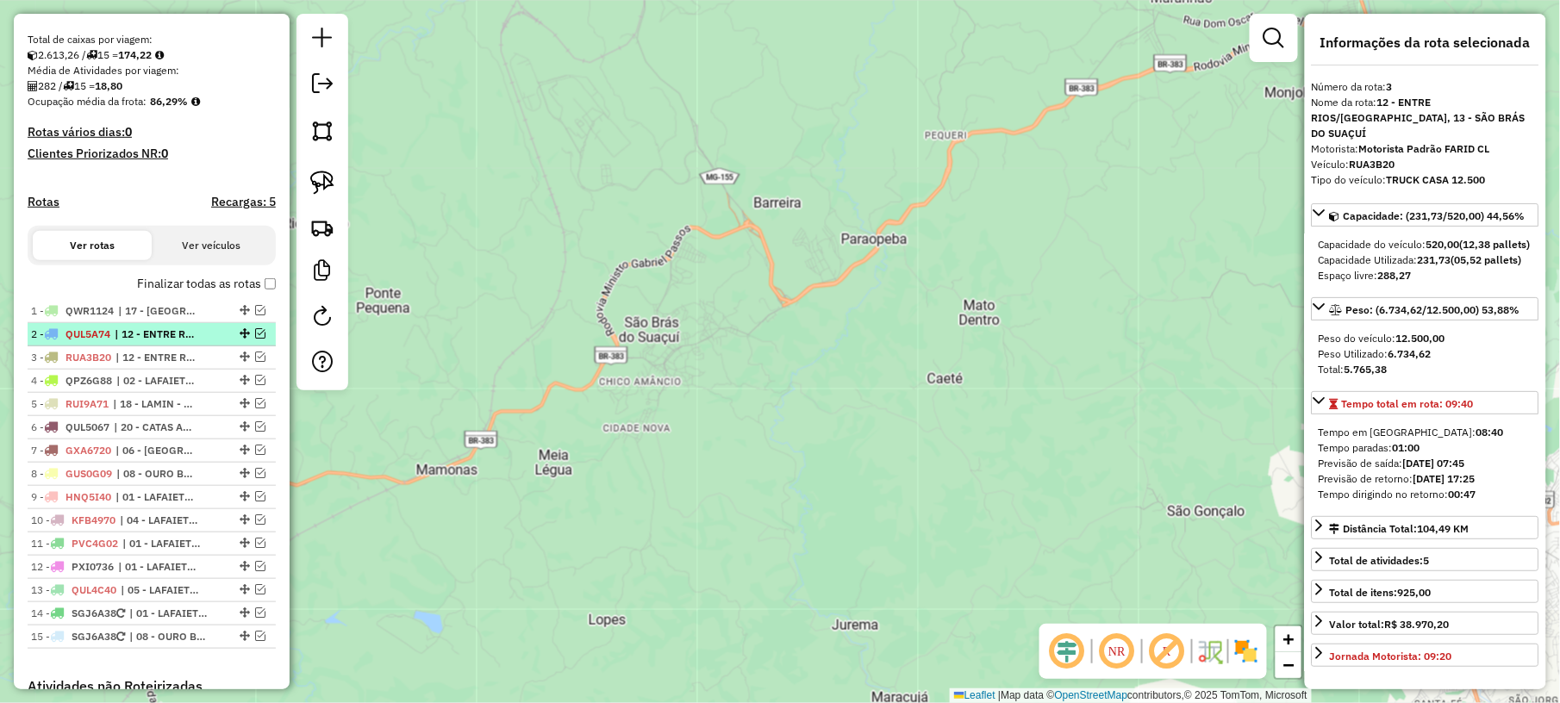
click at [136, 342] on span "| 12 - ENTRE RIOS/DESTERRO, 13 - SÃO BRÁS DO SUAÇUÍ" at bounding box center [154, 335] width 79 height 16
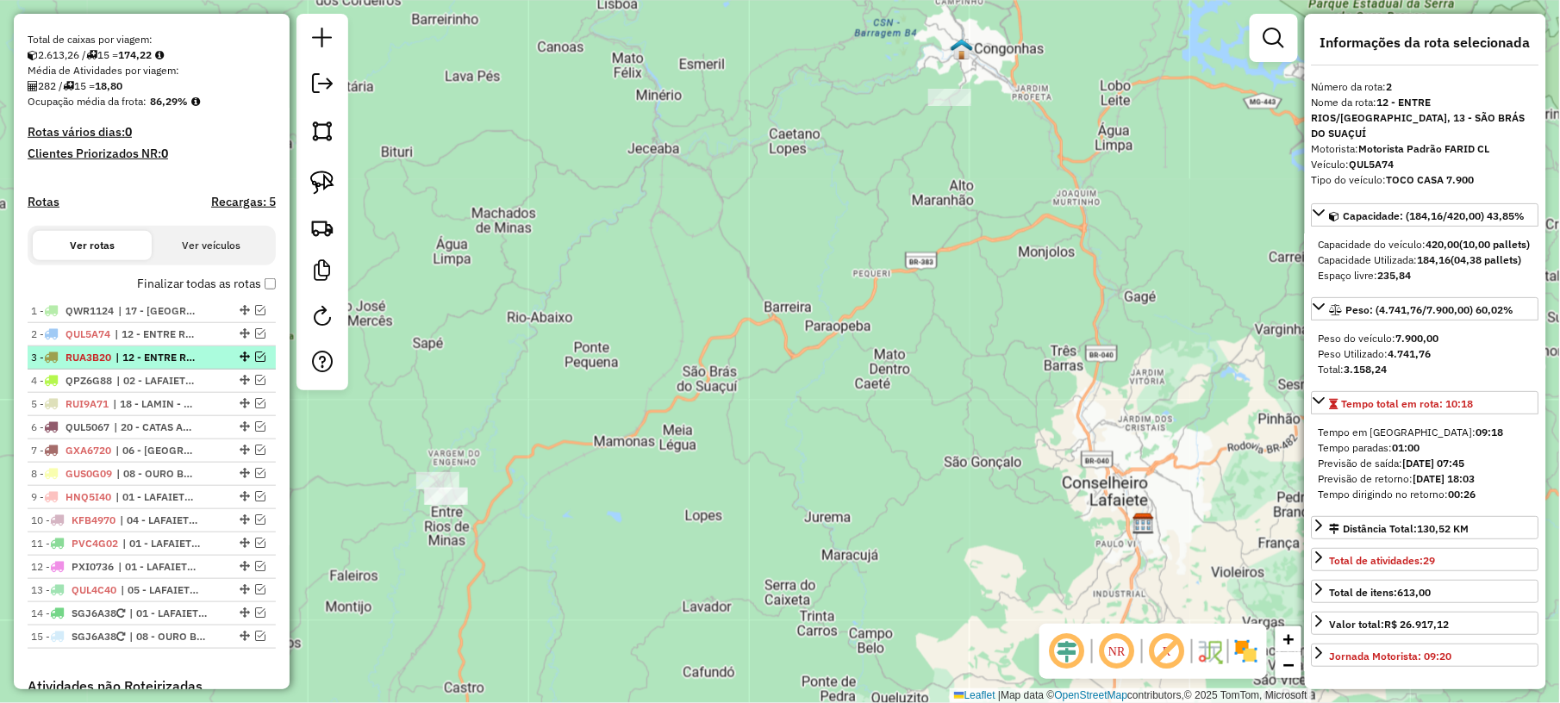
click at [156, 365] on span "| 12 - ENTRE RIOS/DESTERRO, 13 - SÃO BRÁS DO SUAÇUÍ" at bounding box center [154, 358] width 79 height 16
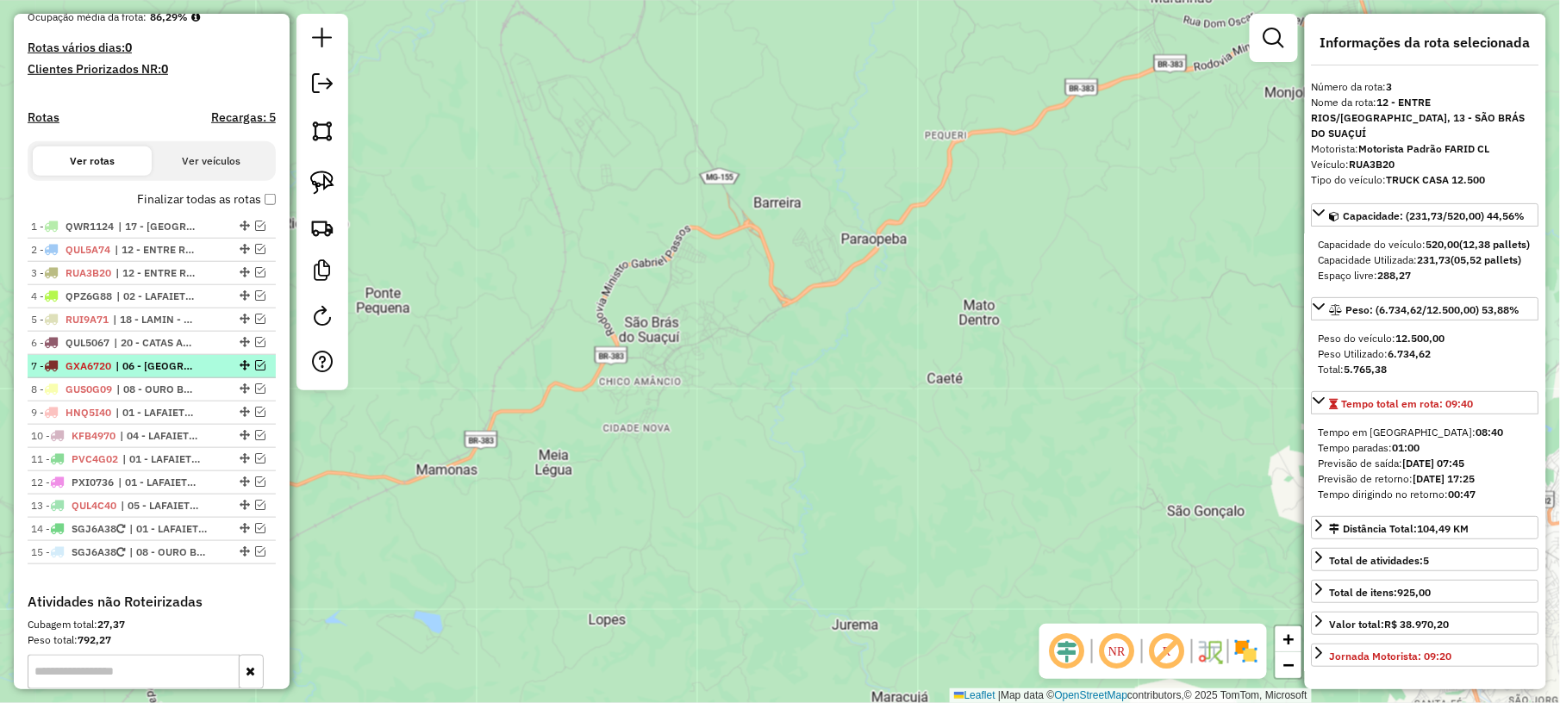
scroll to position [459, 0]
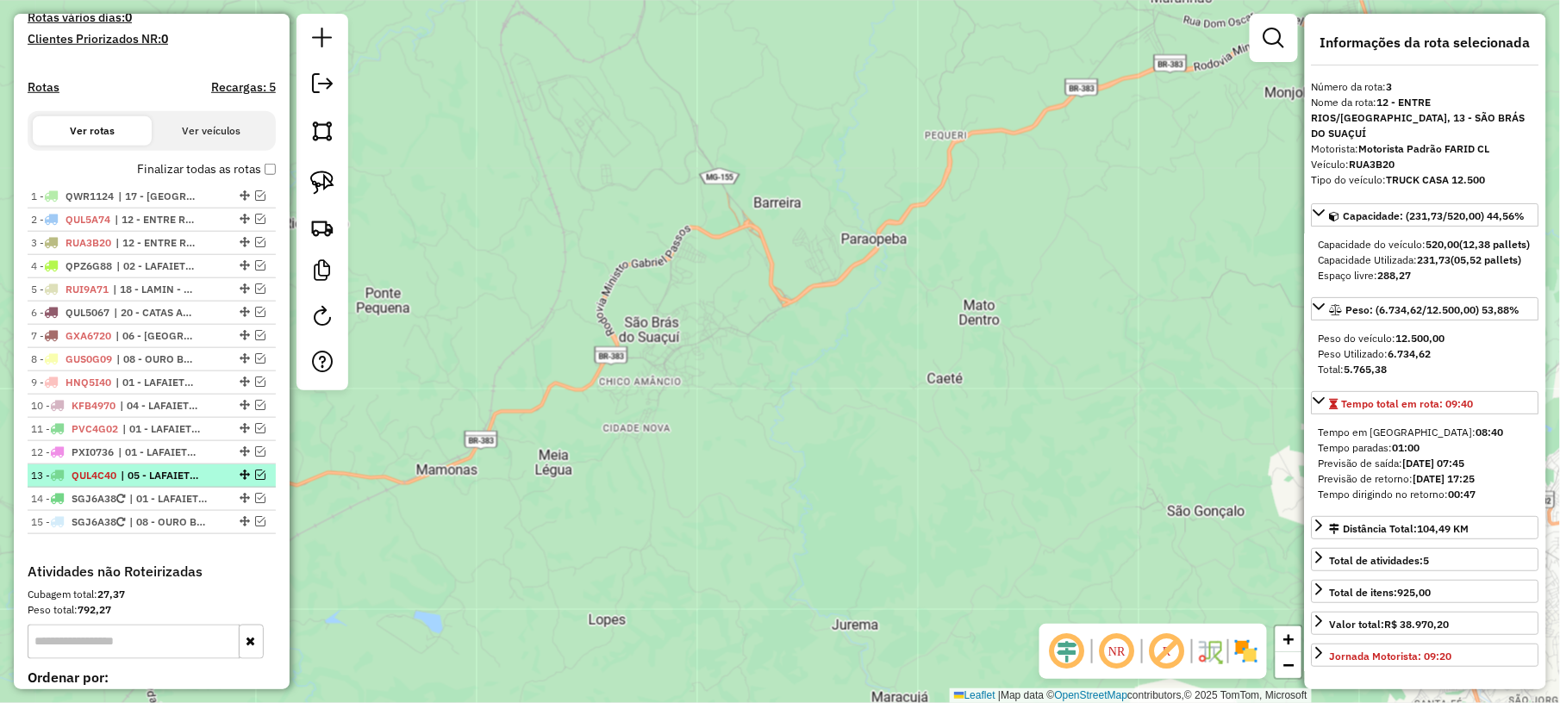
click at [181, 484] on span "| 05 - LAFAIETE - MARECHAL, 06 - CONGONHAS CIDADE, 07 - CONGONHAS BR" at bounding box center [160, 476] width 79 height 16
